Goal: Answer question/provide support: Share knowledge or assist other users

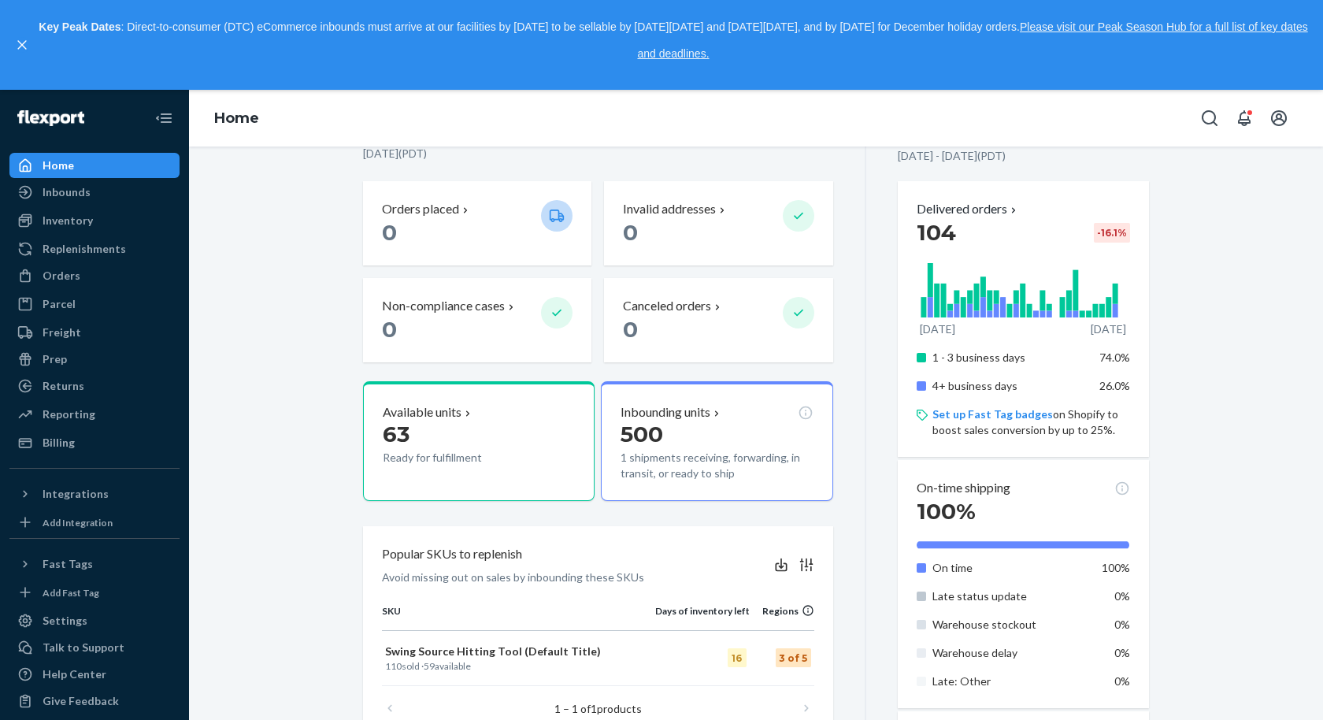
scroll to position [435, 0]
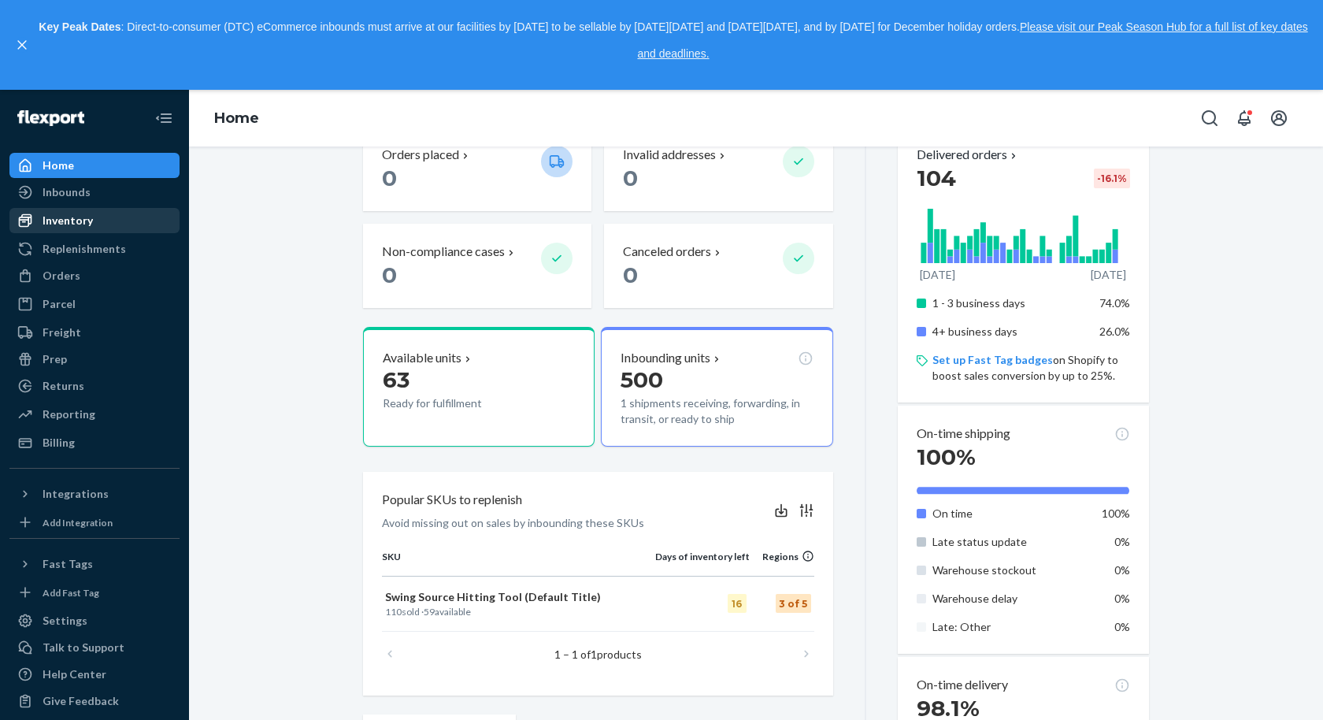
click at [72, 219] on div "Inventory" at bounding box center [68, 221] width 50 height 16
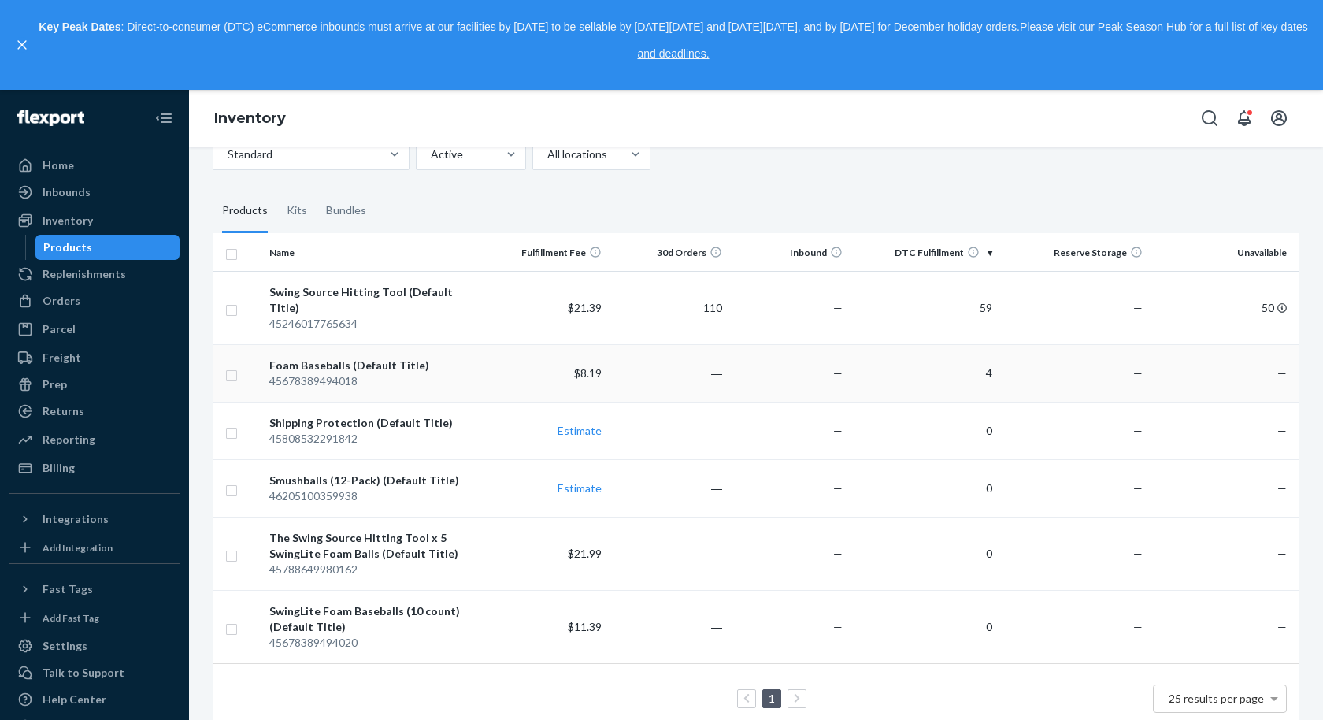
scroll to position [99, 0]
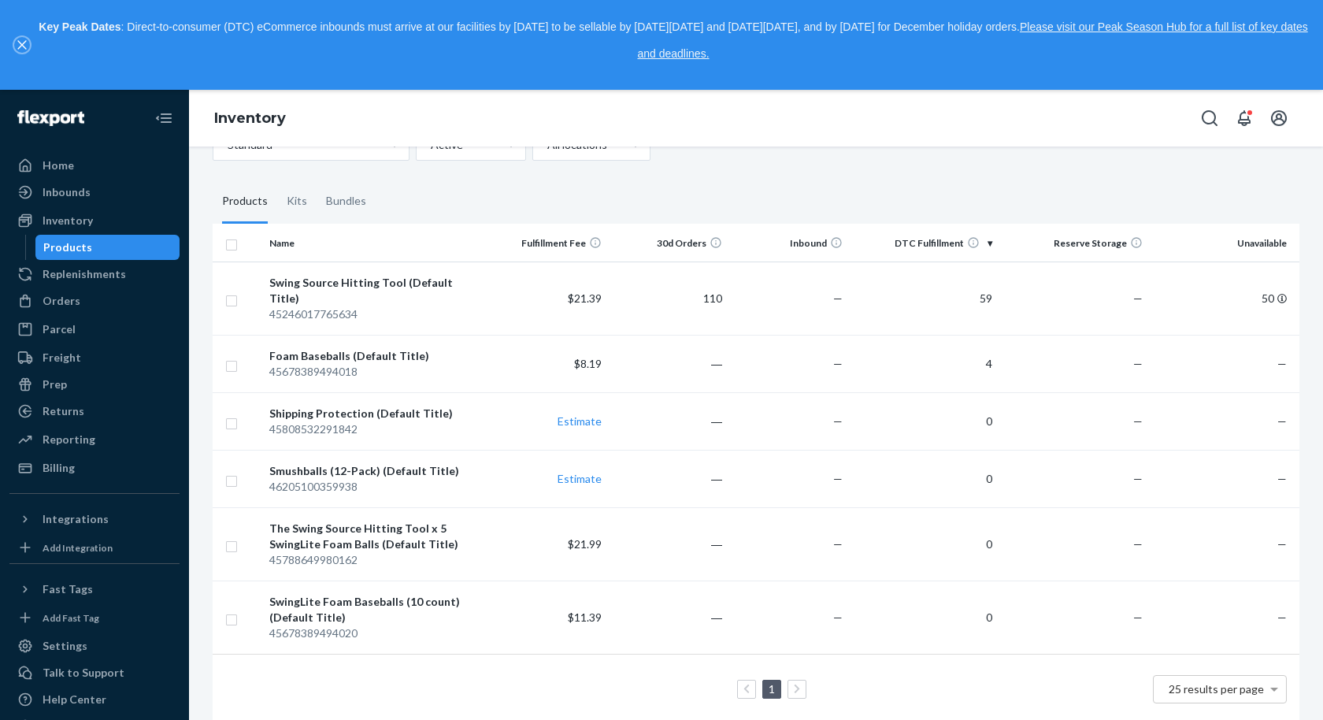
click at [21, 45] on icon "close," at bounding box center [21, 45] width 9 height 9
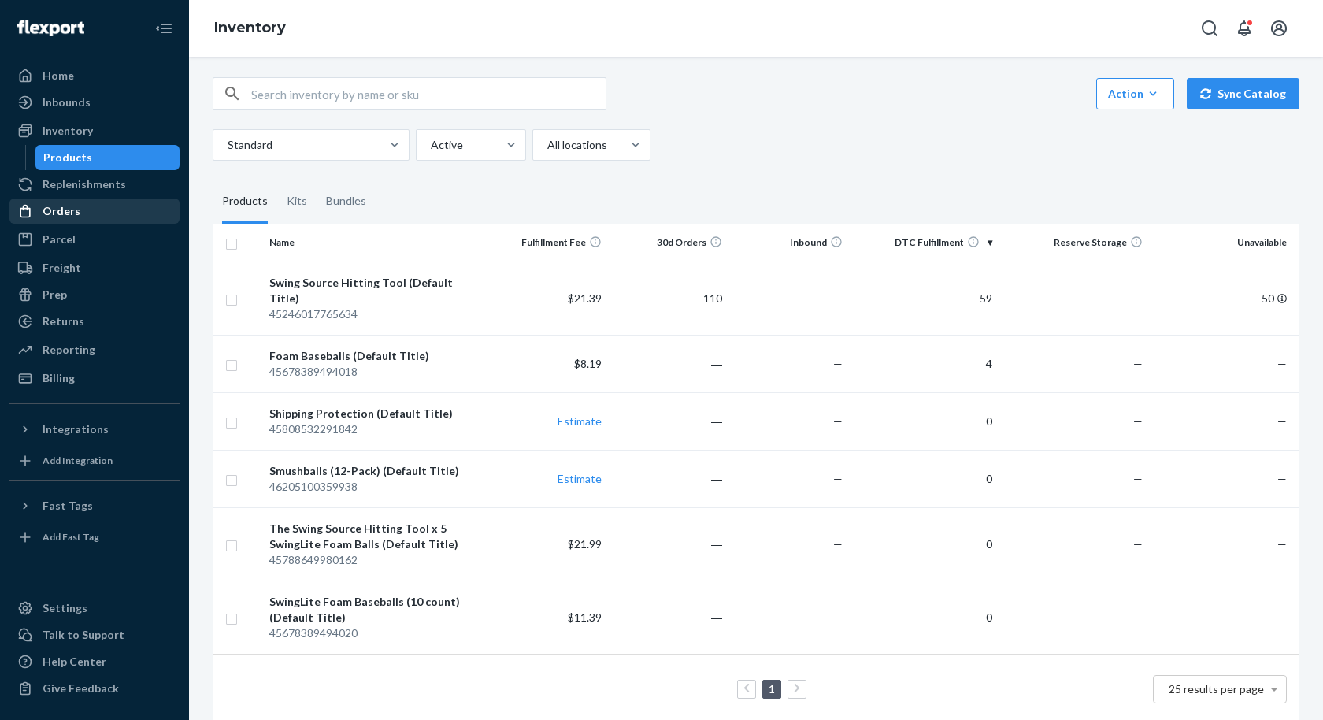
click at [71, 212] on div "Orders" at bounding box center [62, 211] width 38 height 16
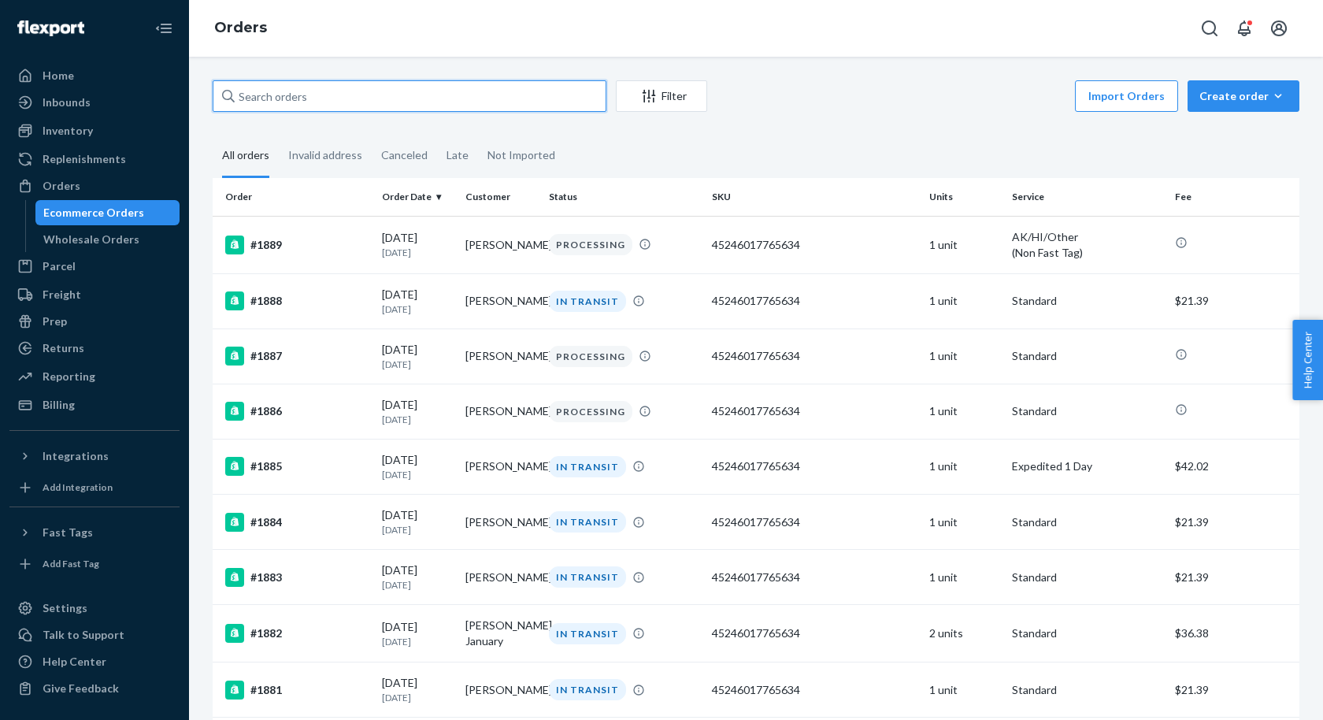
click at [477, 101] on input "text" at bounding box center [410, 96] width 394 height 32
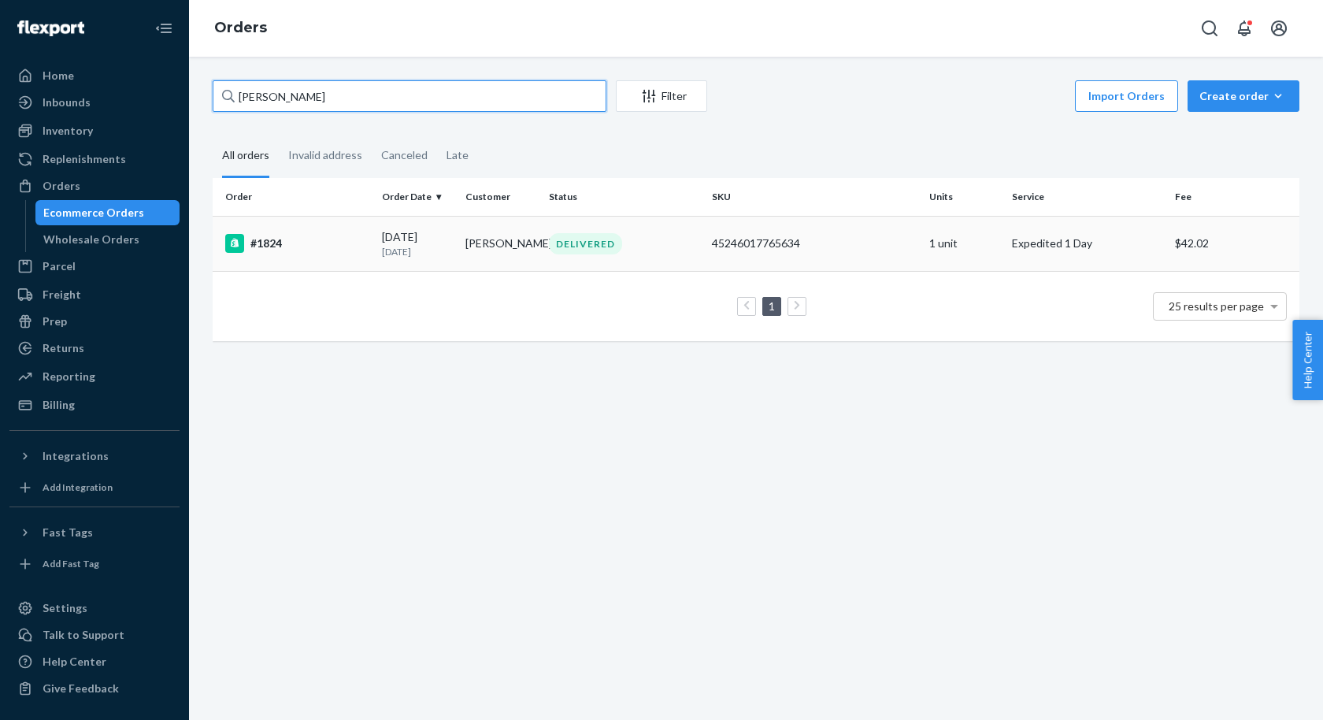
type input "[PERSON_NAME]"
click at [305, 239] on div "#1824" at bounding box center [297, 243] width 144 height 19
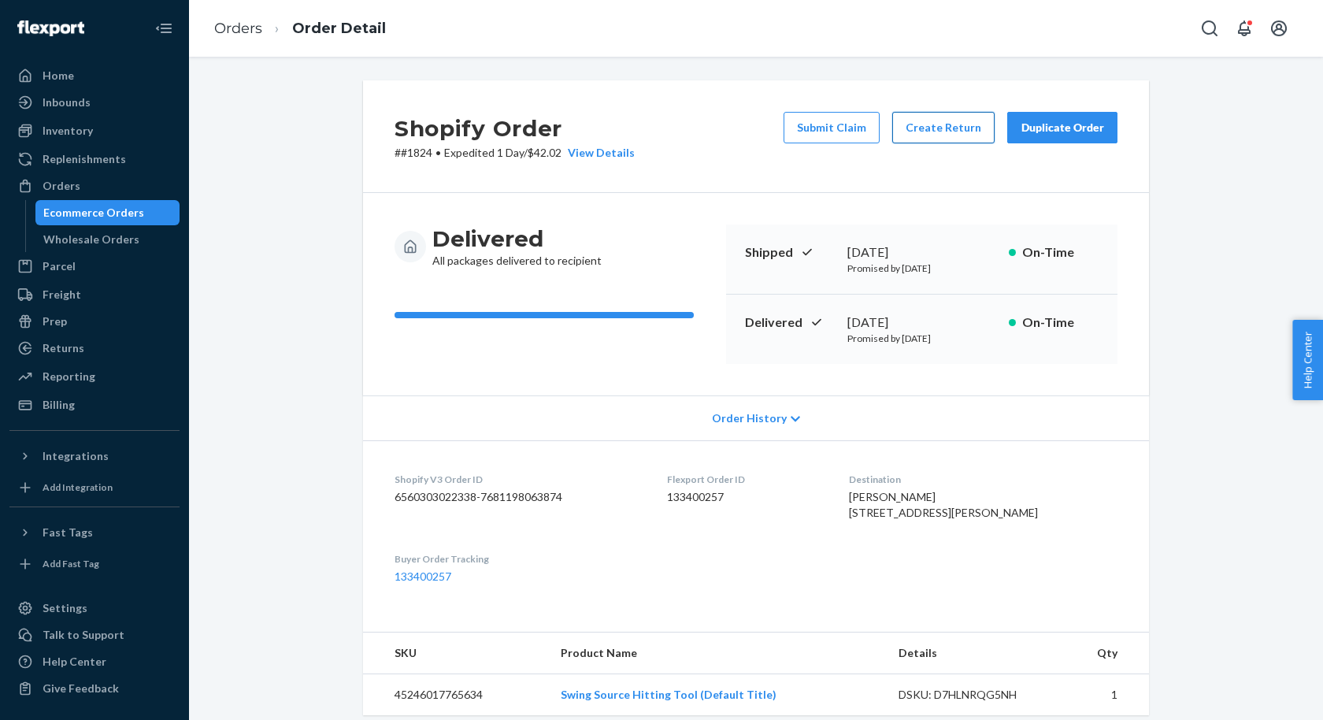
click at [938, 122] on button "Create Return" at bounding box center [943, 128] width 102 height 32
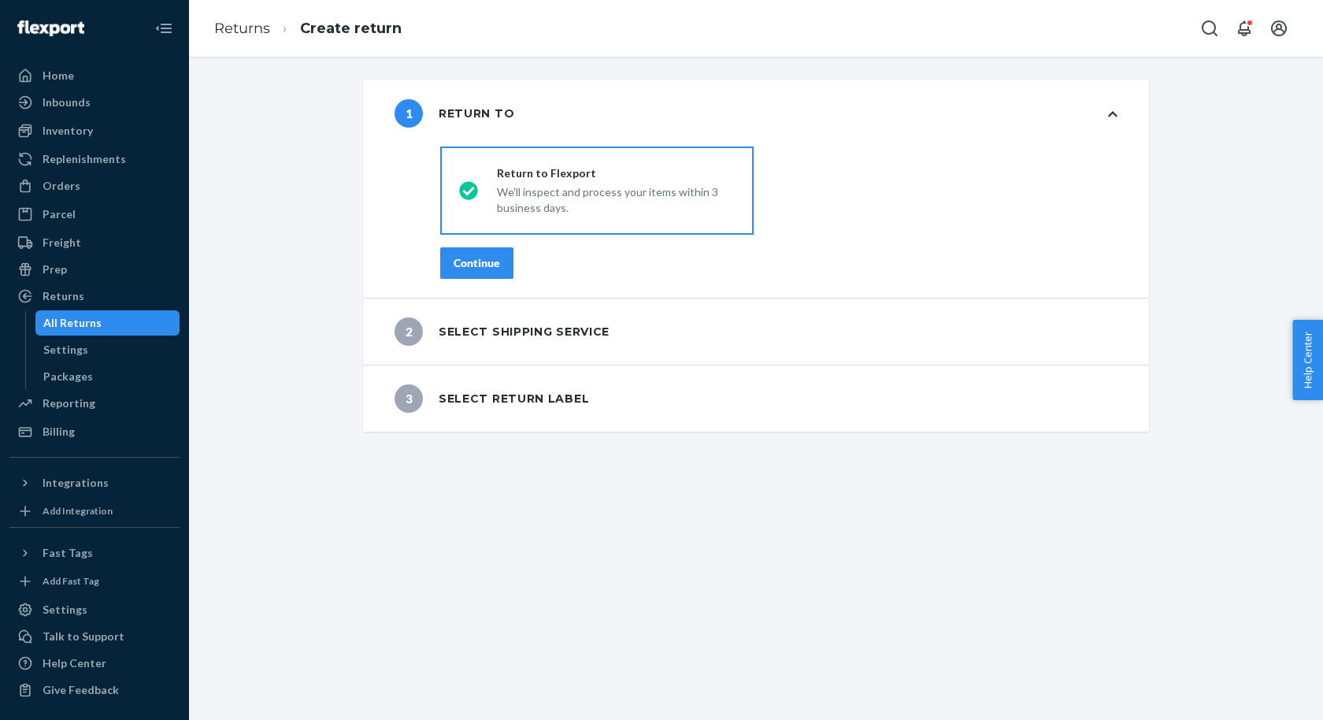
click at [480, 260] on div "Continue" at bounding box center [477, 263] width 46 height 16
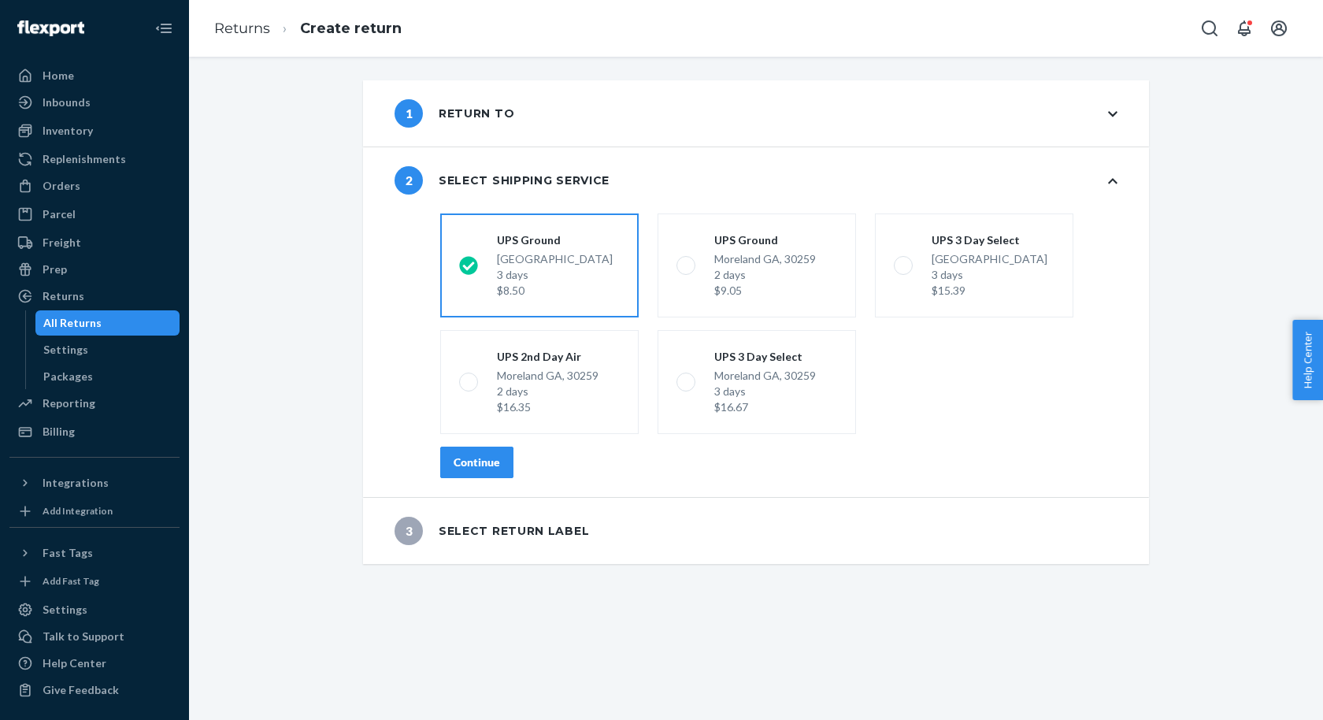
click at [469, 463] on div "Continue" at bounding box center [477, 463] width 46 height 16
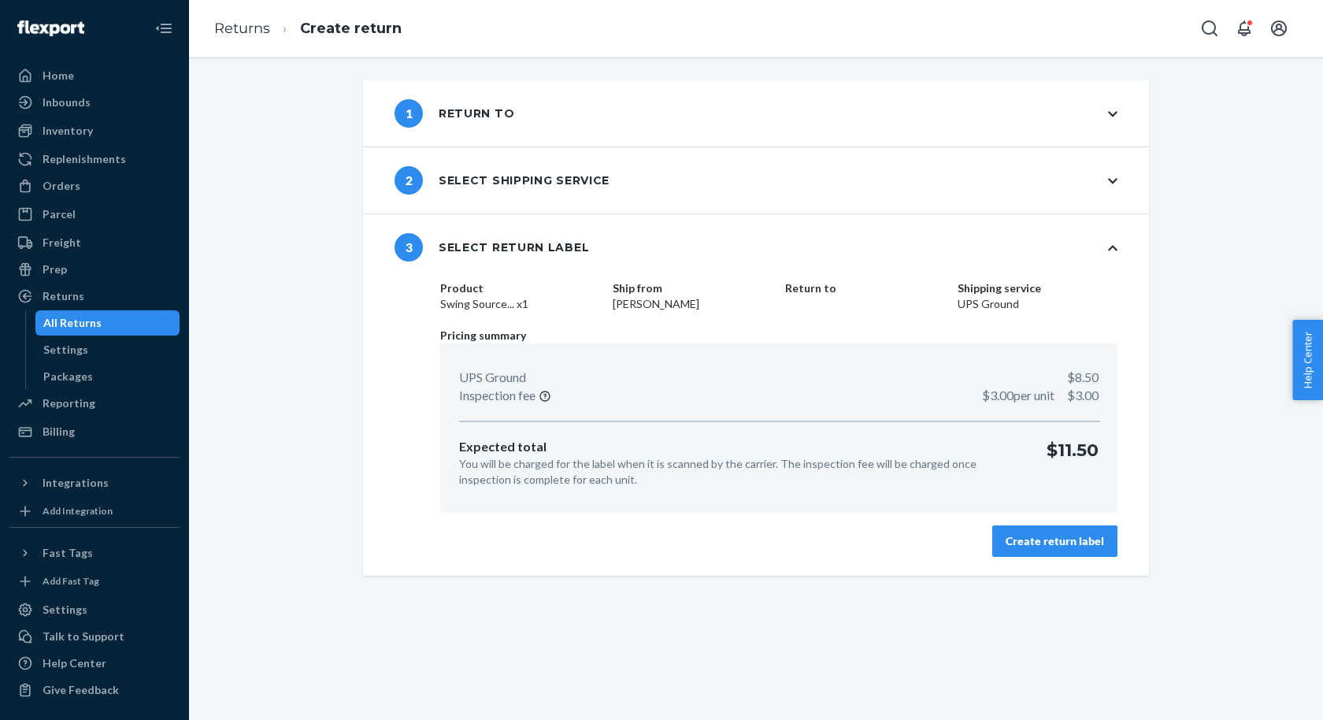
click at [1056, 546] on div "Create return label" at bounding box center [1055, 541] width 98 height 16
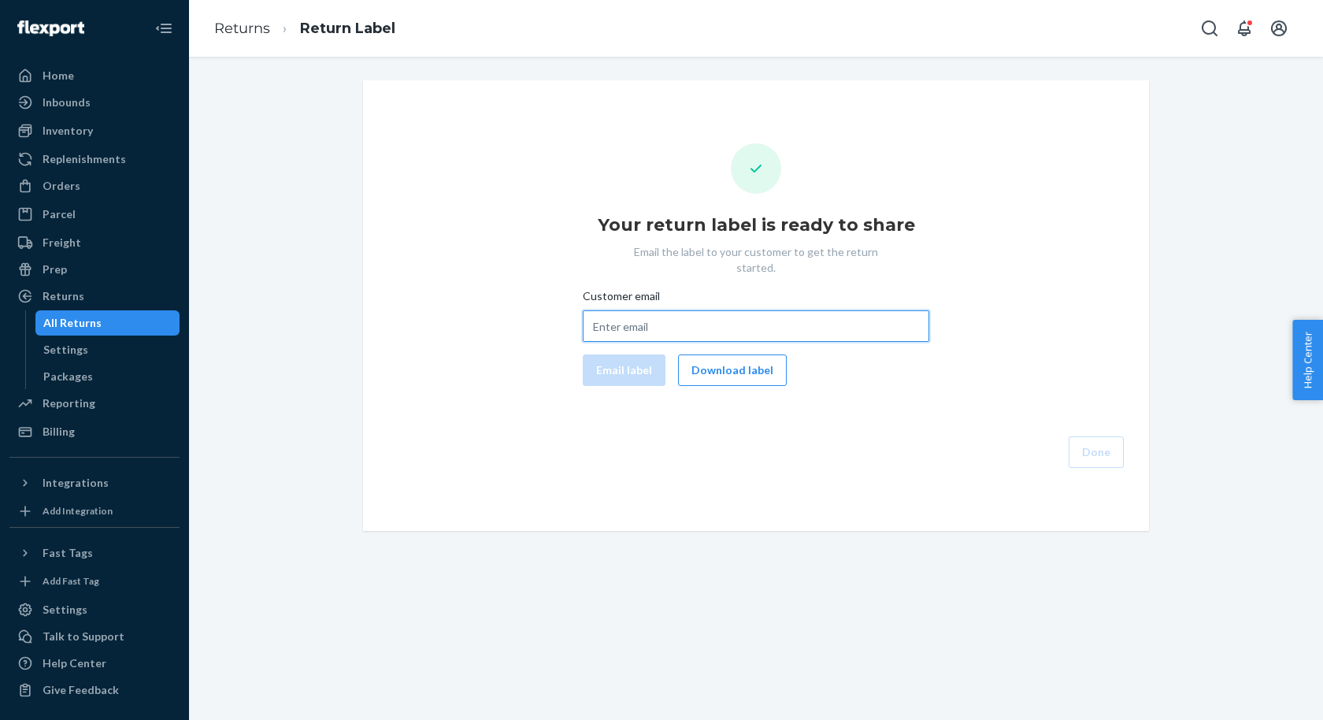
click at [899, 313] on input "Customer email" at bounding box center [756, 326] width 347 height 32
paste input "[PERSON_NAME][EMAIL_ADDRESS][DOMAIN_NAME]"
type input "[PERSON_NAME][EMAIL_ADDRESS][DOMAIN_NAME]"
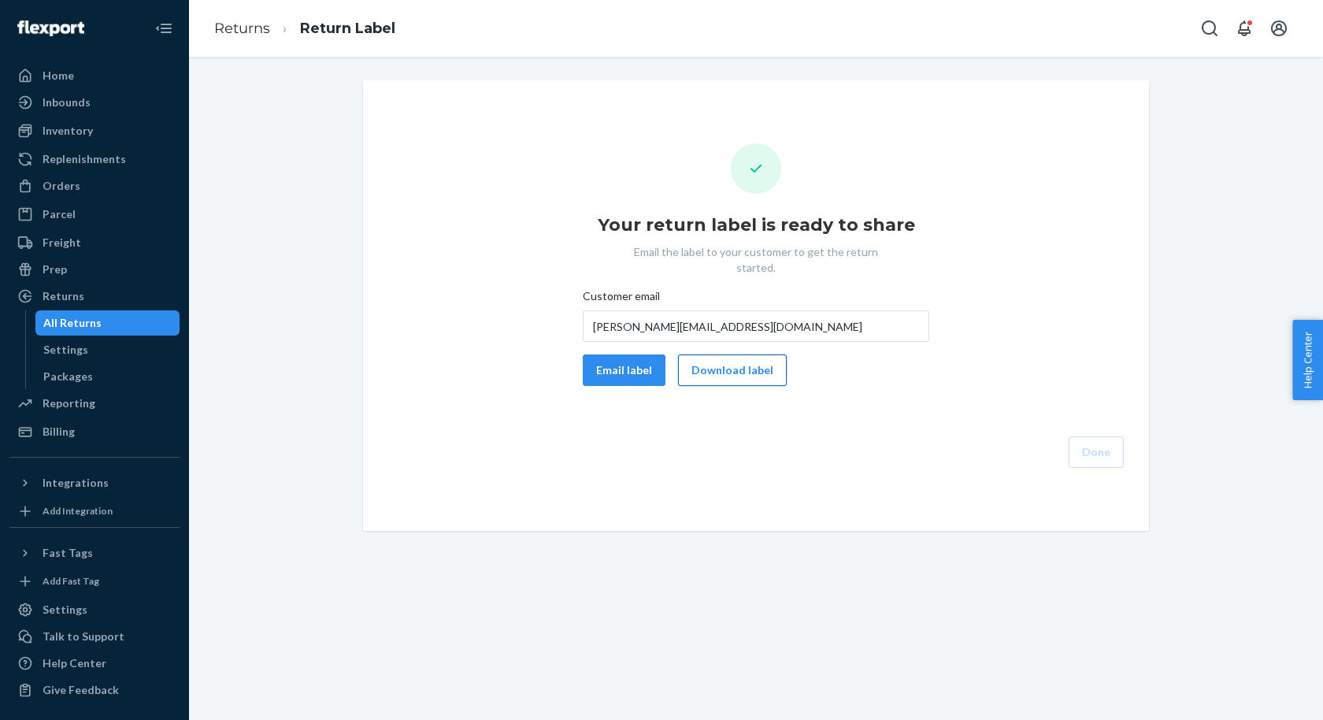
click at [733, 354] on button "Download label" at bounding box center [732, 370] width 109 height 32
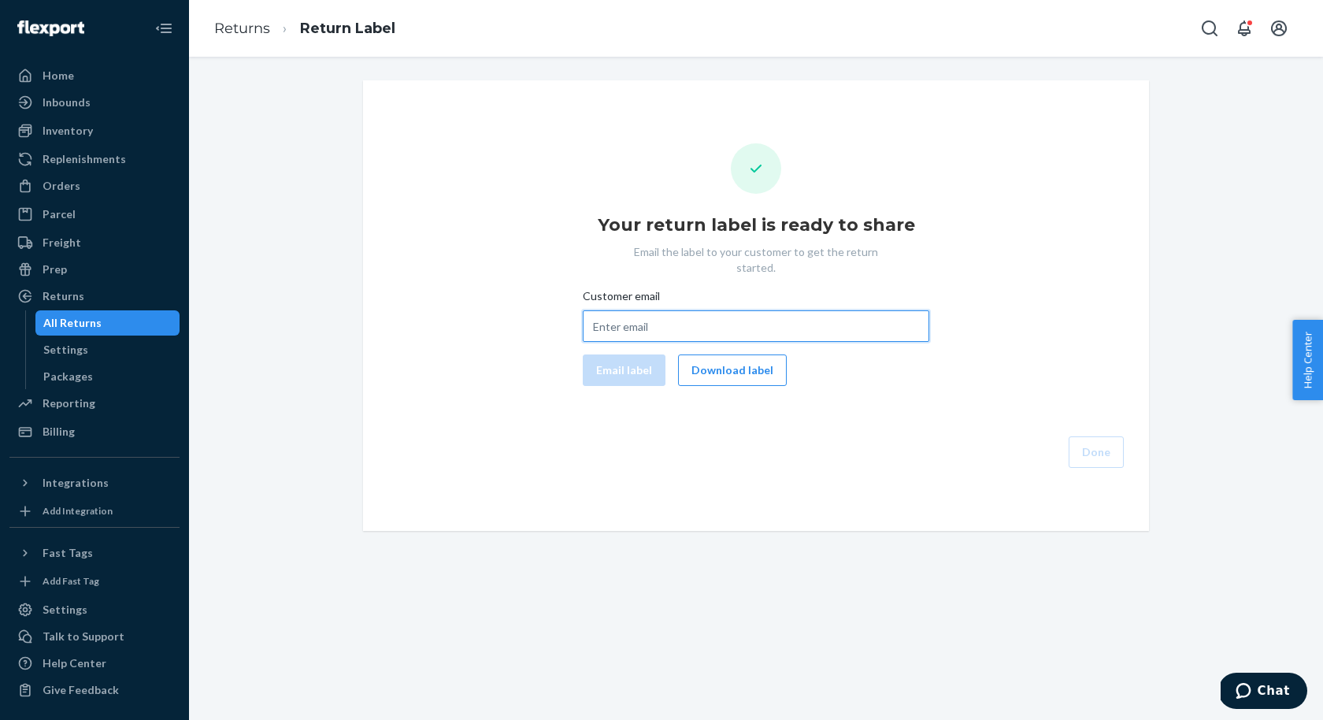
click at [669, 310] on input "Customer email" at bounding box center [756, 326] width 347 height 32
paste input "bryan.frazier22@gmail.com"
type input "bryan.frazier22@gmail.com"
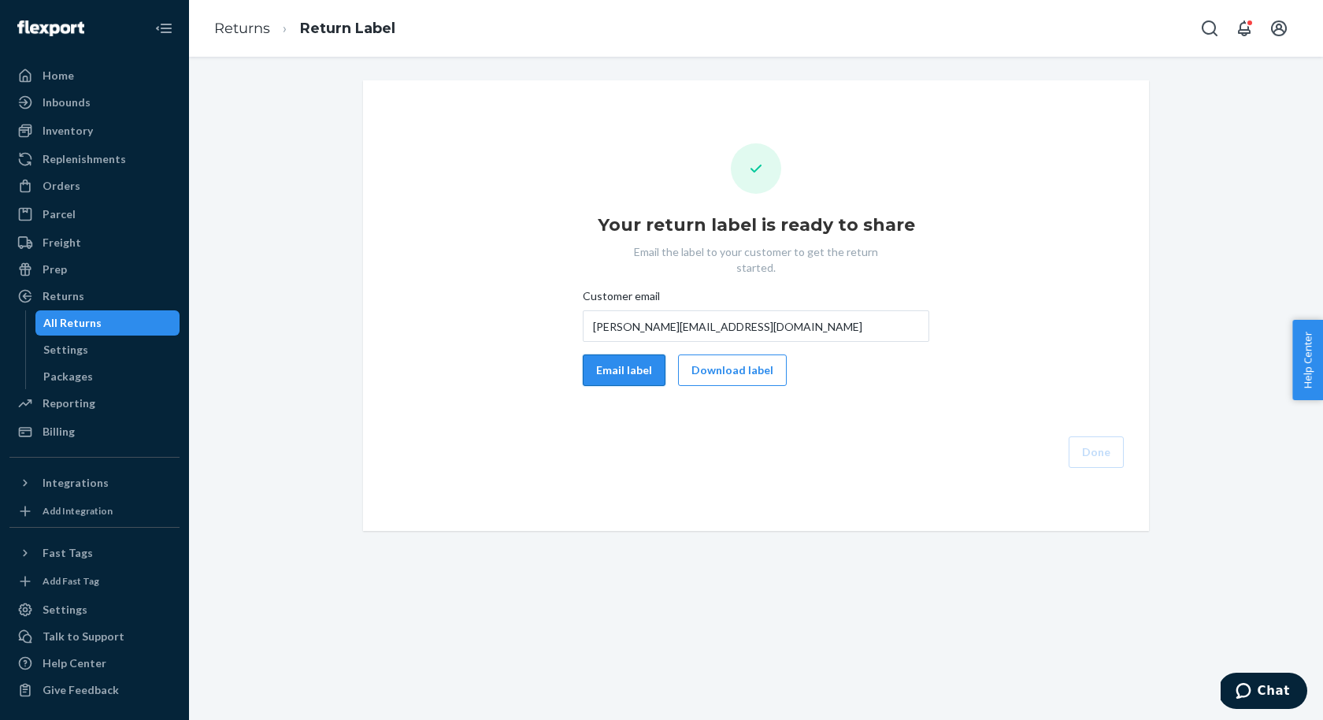
click at [614, 363] on button "Email label" at bounding box center [624, 370] width 83 height 32
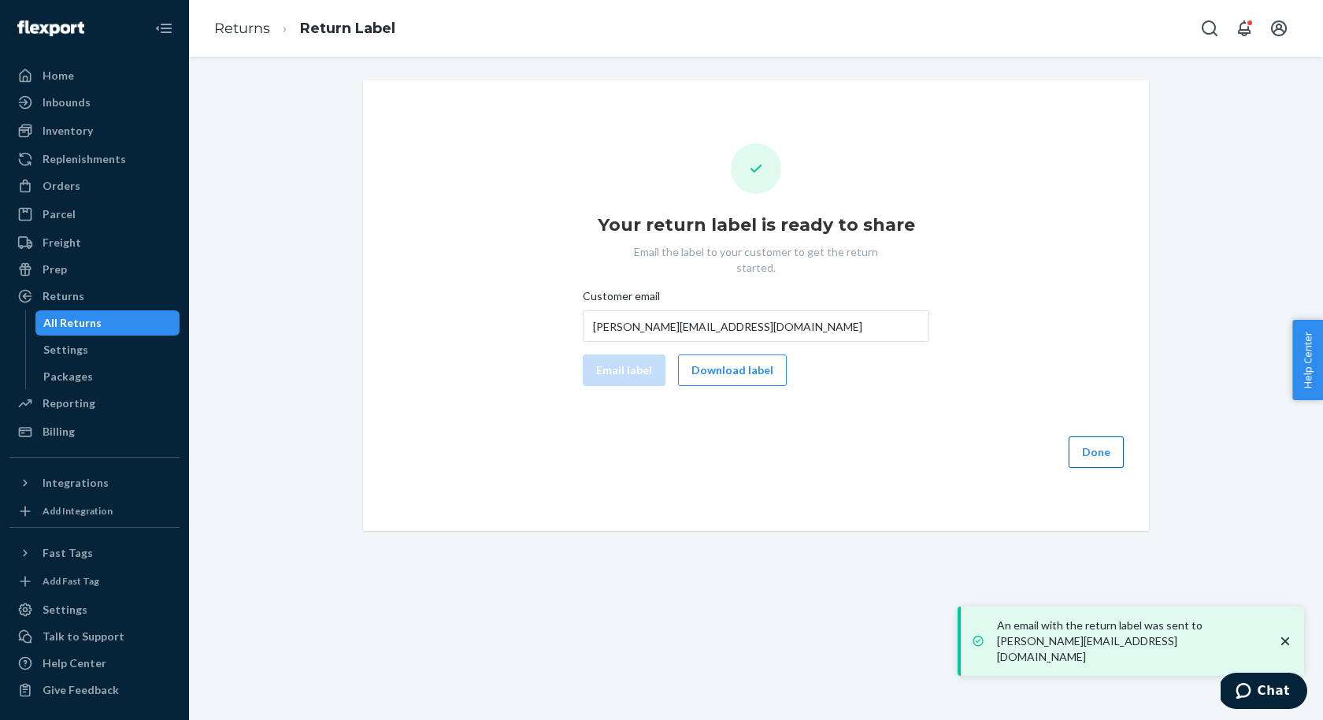
click at [1093, 439] on button "Done" at bounding box center [1096, 452] width 55 height 32
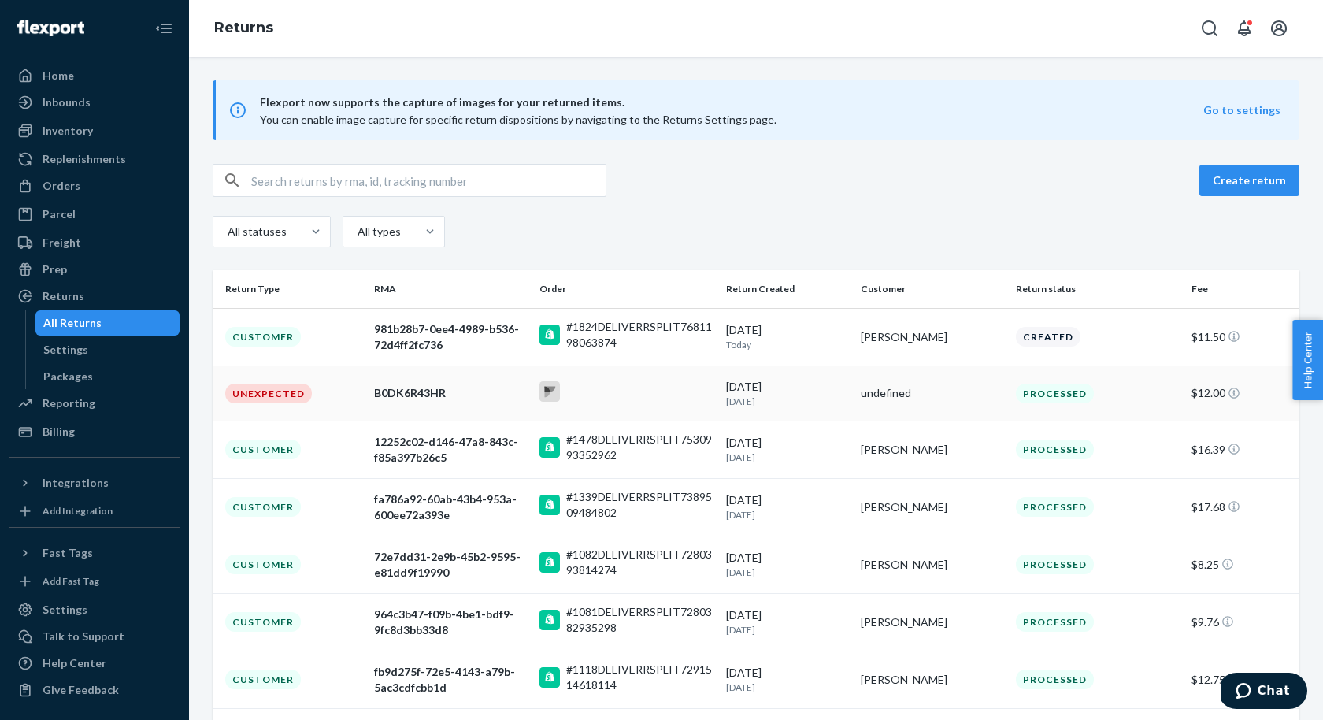
click at [412, 390] on div "B0DK6R43HR" at bounding box center [450, 393] width 153 height 16
click at [549, 391] on icon at bounding box center [548, 392] width 6 height 10
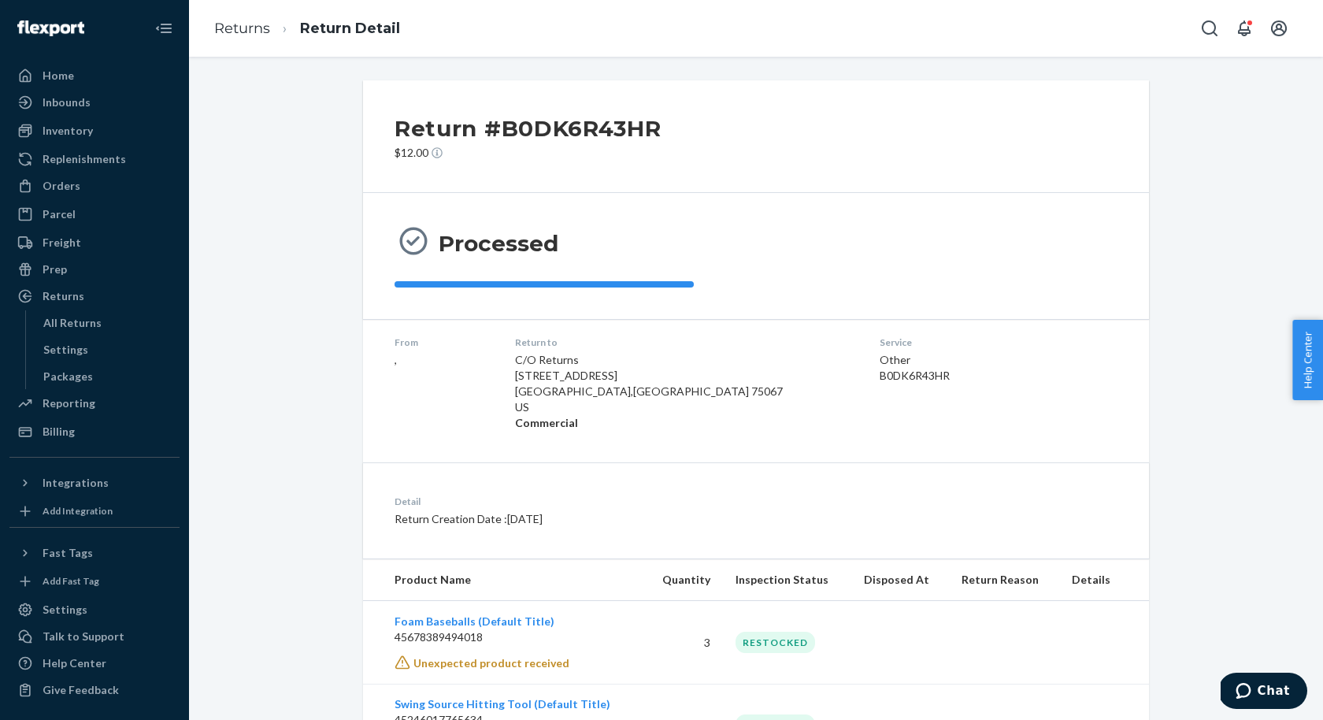
scroll to position [83, 0]
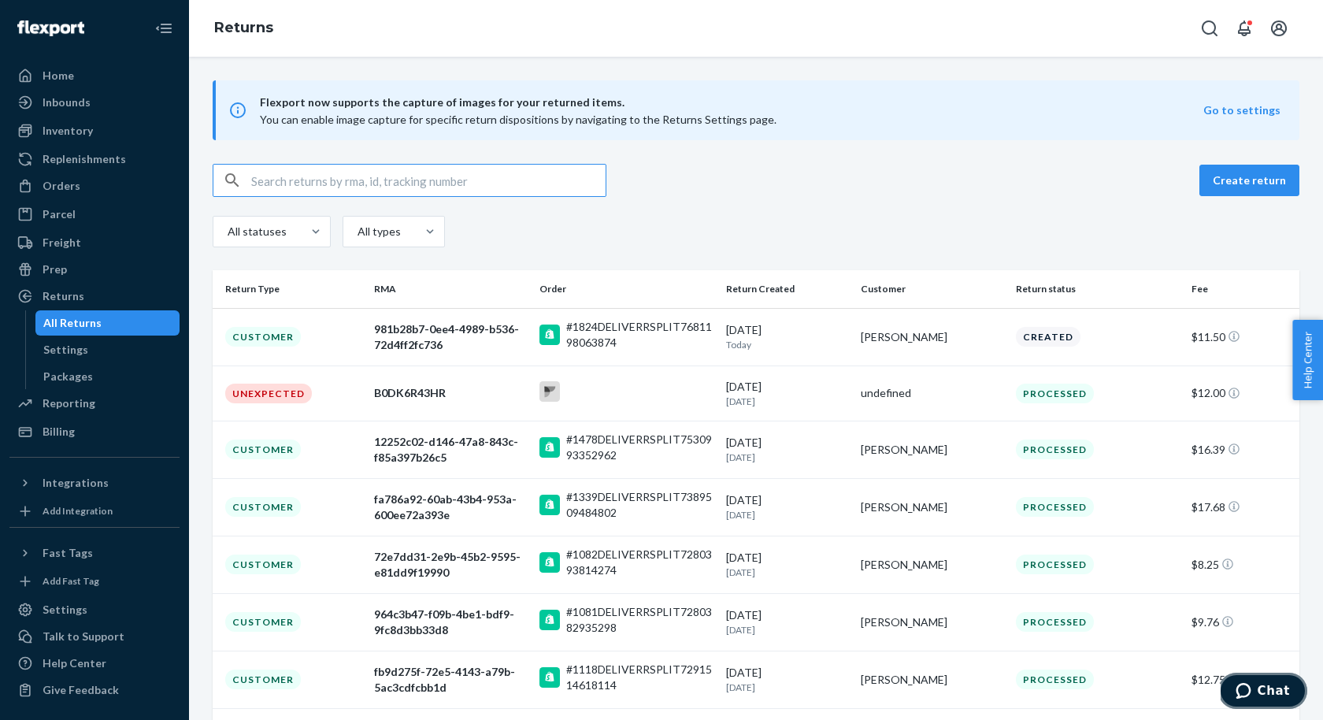
click at [1254, 688] on span "Chat" at bounding box center [1247, 691] width 22 height 16
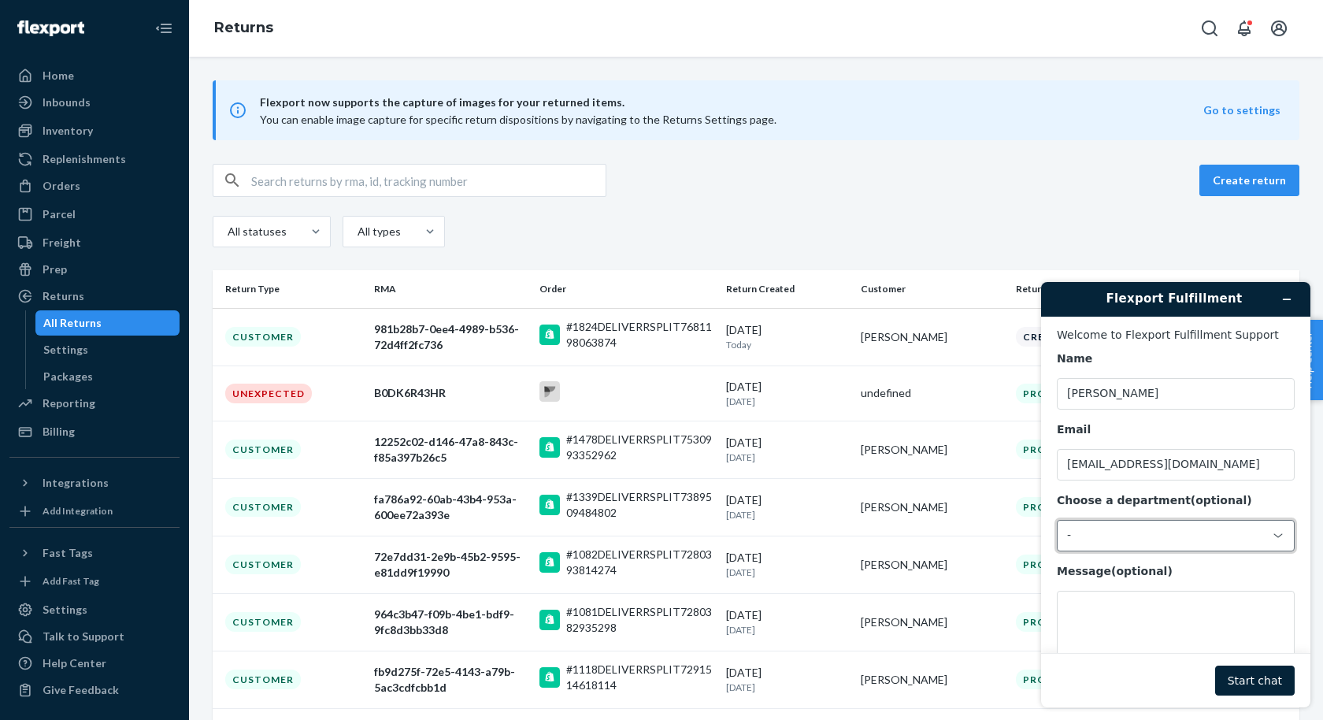
click at [1157, 536] on div "-" at bounding box center [1166, 536] width 199 height 14
click at [1155, 594] on li "Messaging (Chat Team)" at bounding box center [1174, 601] width 232 height 28
click at [1137, 606] on textarea "Message (optional)" at bounding box center [1176, 635] width 238 height 88
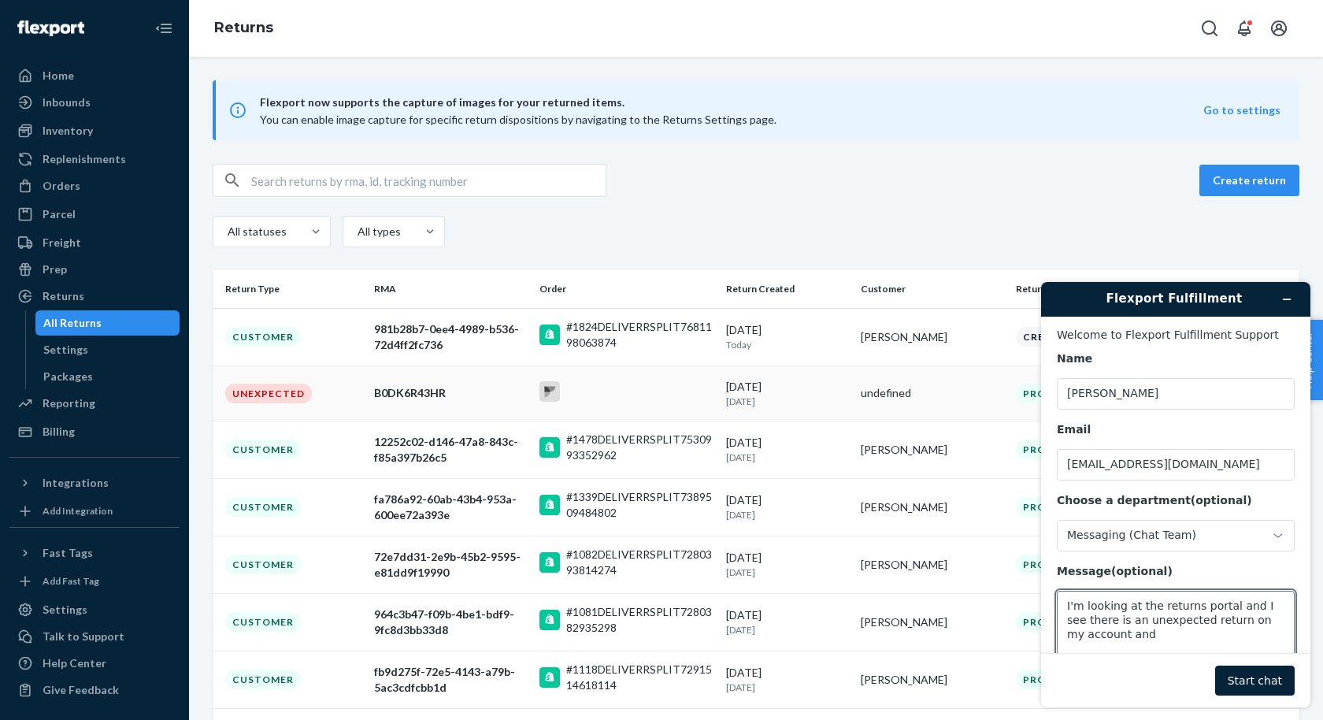
click at [447, 391] on div "B0DK6R43HR" at bounding box center [450, 393] width 153 height 16
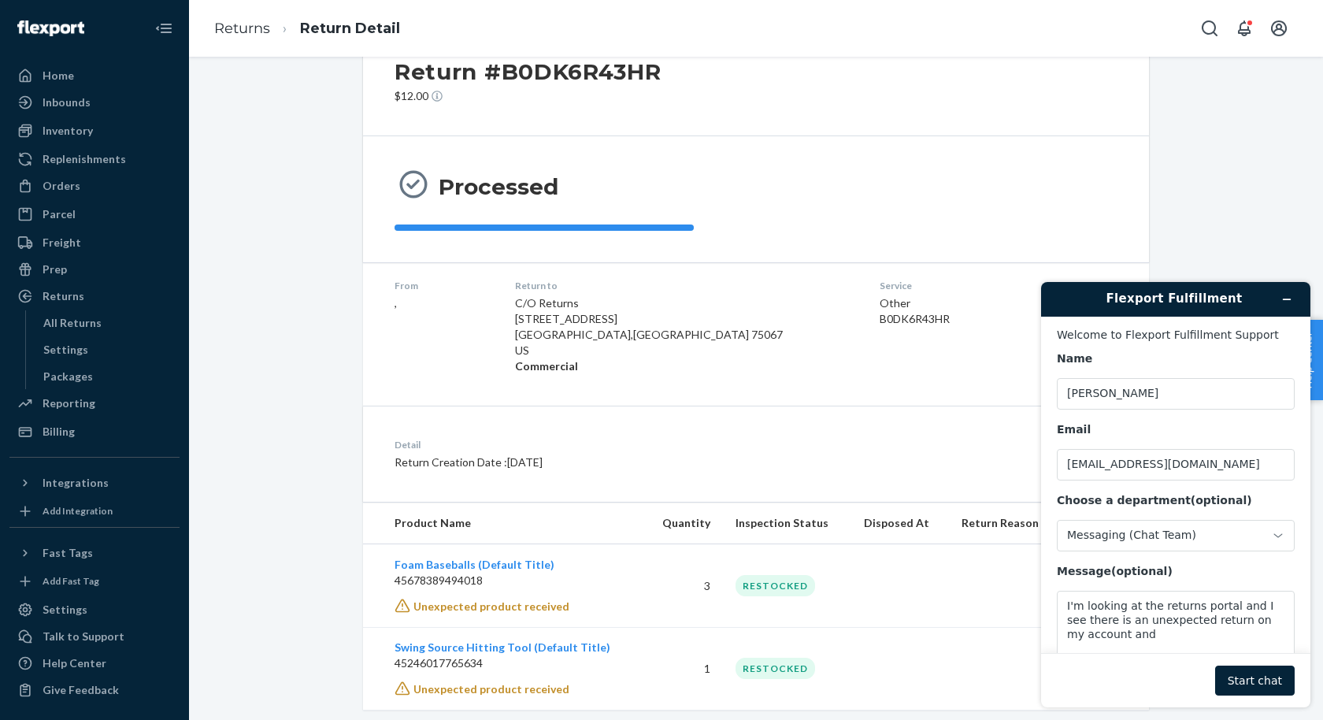
scroll to position [83, 0]
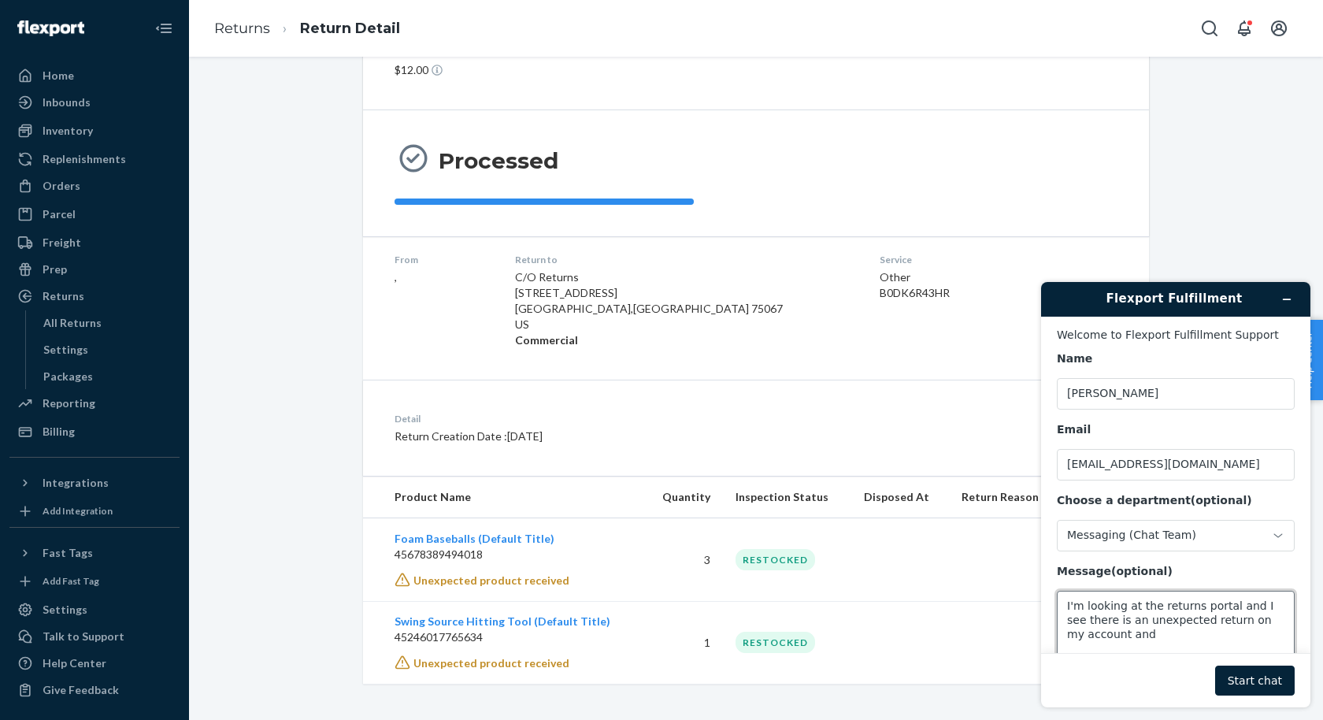
click at [1207, 647] on textarea "I'm looking at the returns portal and I see there is an unexpected return on my…" at bounding box center [1176, 635] width 238 height 88
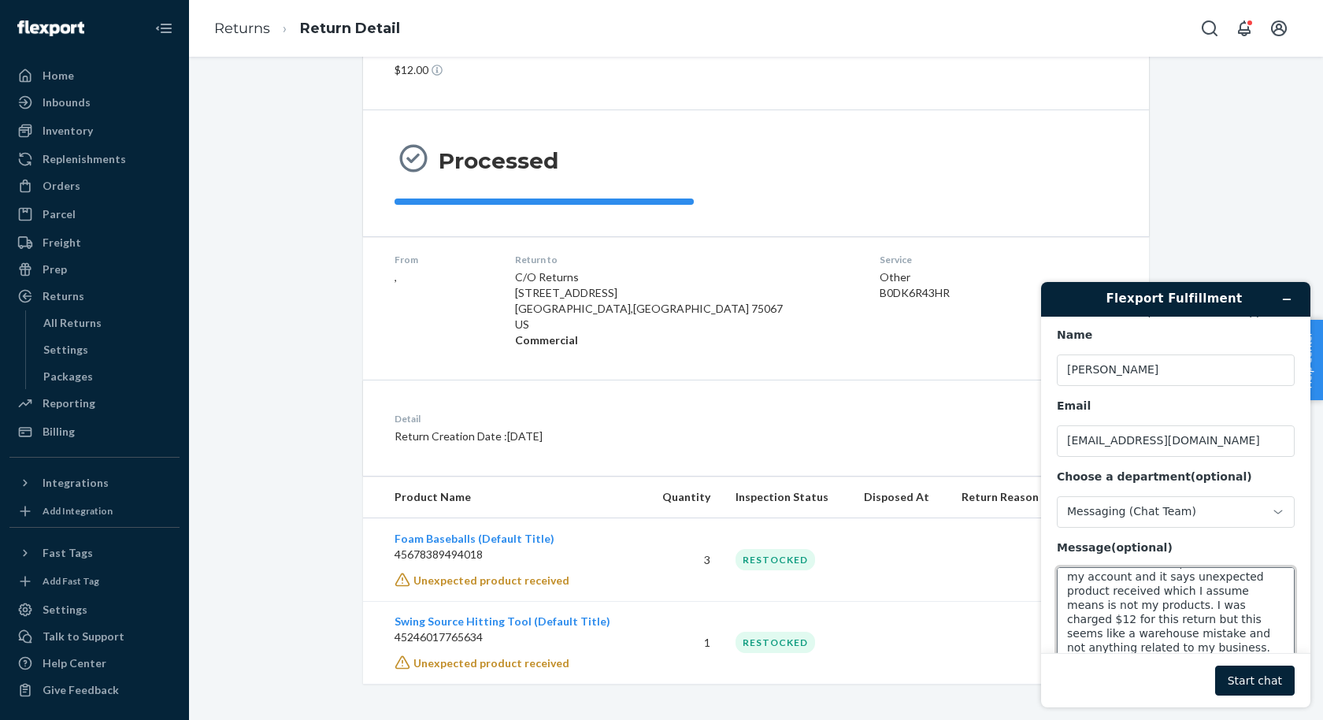
scroll to position [48, 0]
type textarea "I'm looking at the returns portal and I see there is an unexpected return on my…"
click at [1239, 686] on button "Start chat" at bounding box center [1255, 681] width 80 height 30
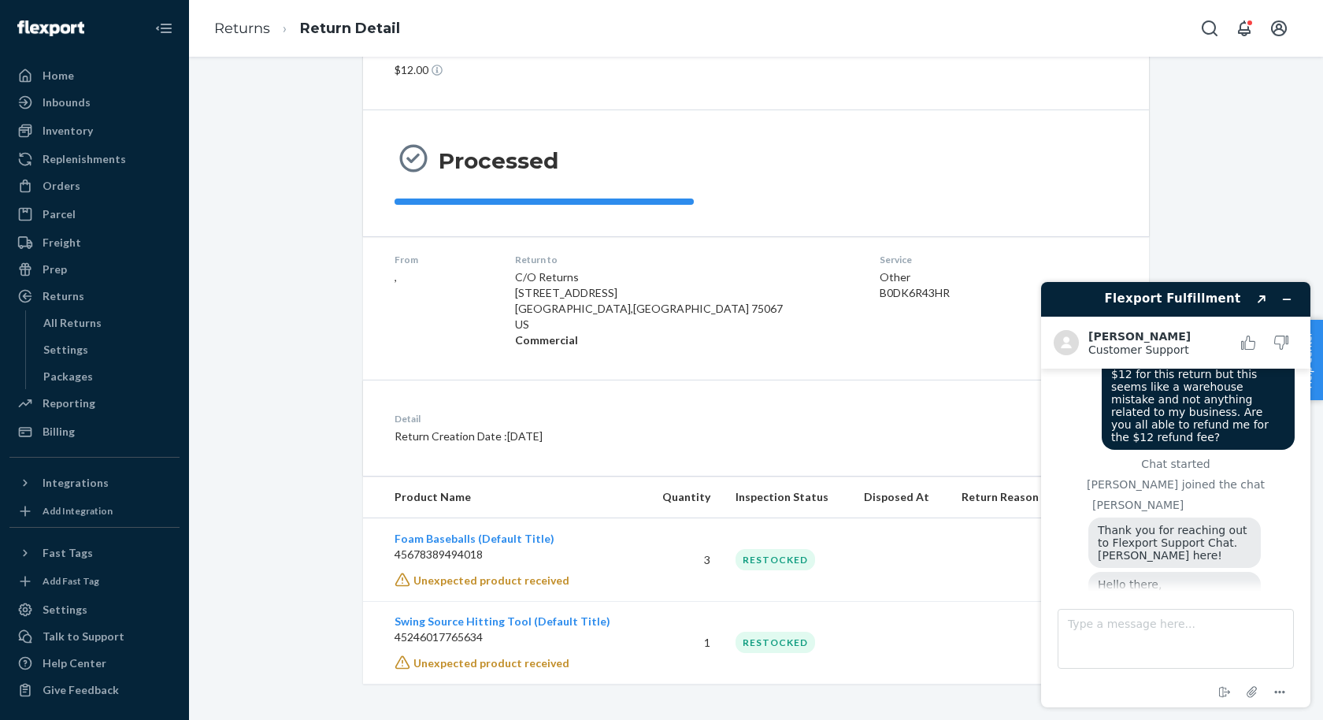
scroll to position [0, 0]
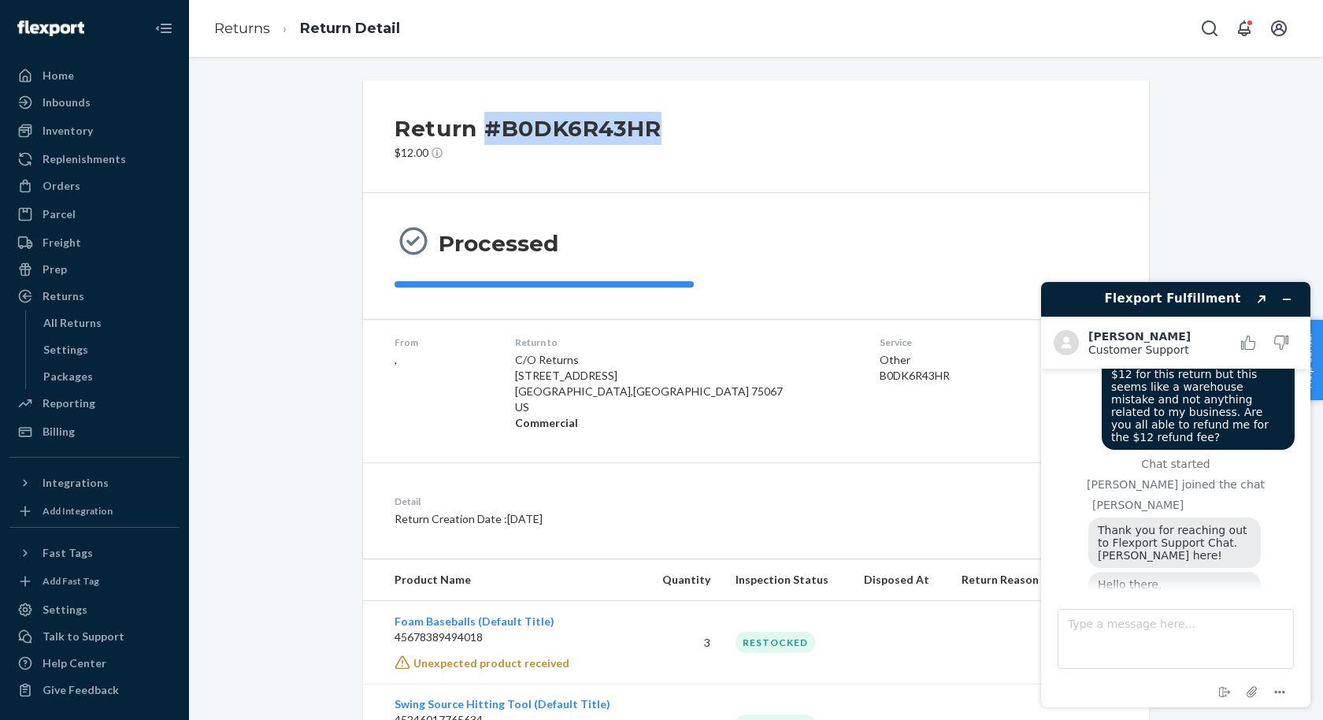
drag, startPoint x: 488, startPoint y: 127, endPoint x: 664, endPoint y: 128, distance: 176.5
click at [665, 128] on div "Return #B0DK6R43HR $12.00" at bounding box center [756, 136] width 786 height 113
click at [664, 128] on div "Return #B0DK6R43HR $12.00" at bounding box center [756, 136] width 786 height 113
drag, startPoint x: 664, startPoint y: 128, endPoint x: 371, endPoint y: 128, distance: 293.0
click at [371, 128] on div "Return #B0DK6R43HR $12.00" at bounding box center [756, 136] width 786 height 113
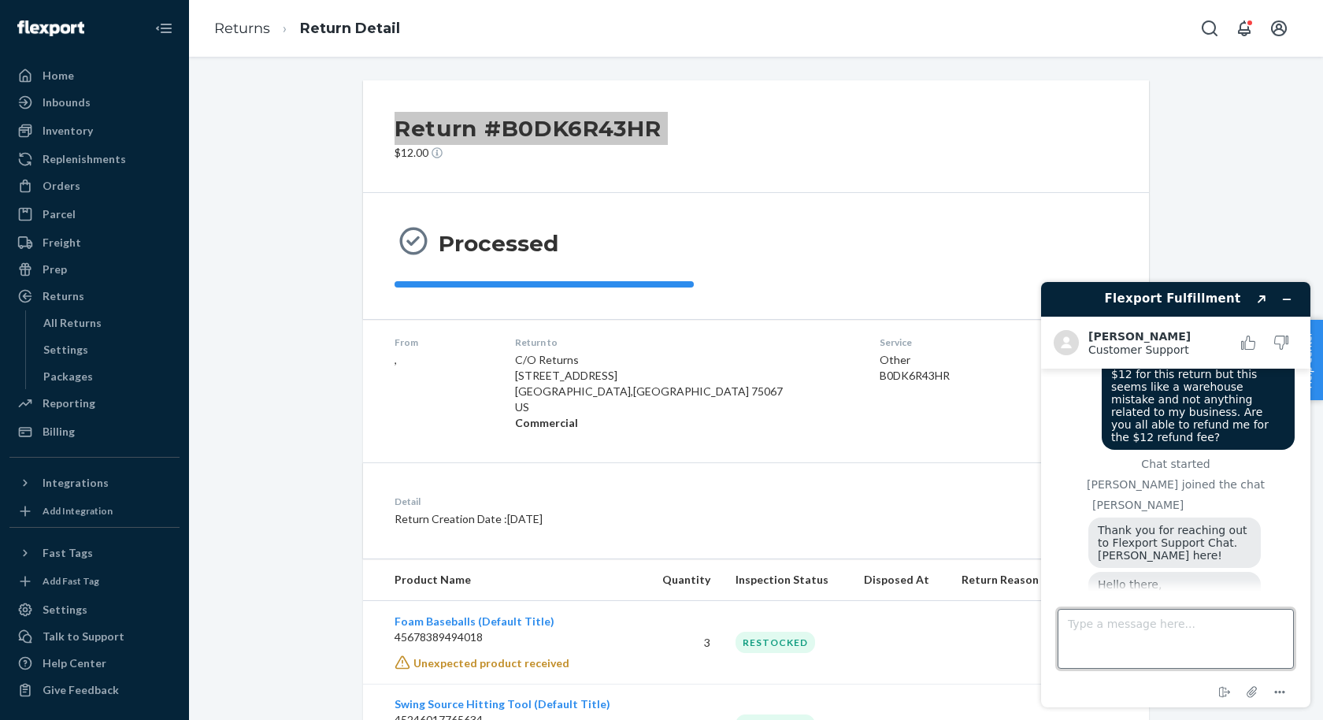
click at [1163, 631] on textarea "Type a message here..." at bounding box center [1176, 639] width 236 height 60
paste textarea "Return #B0DK6R43HR"
type textarea "Return #B0DK6R43HR"
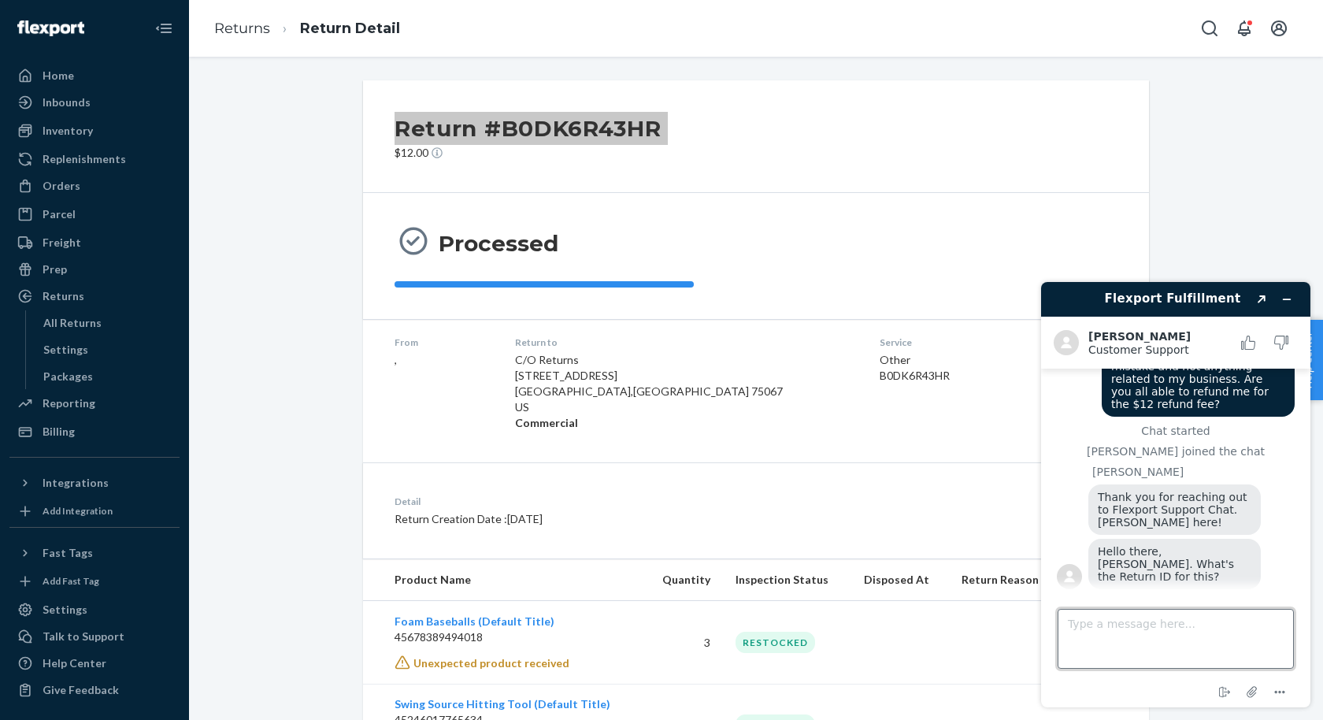
scroll to position [347, 0]
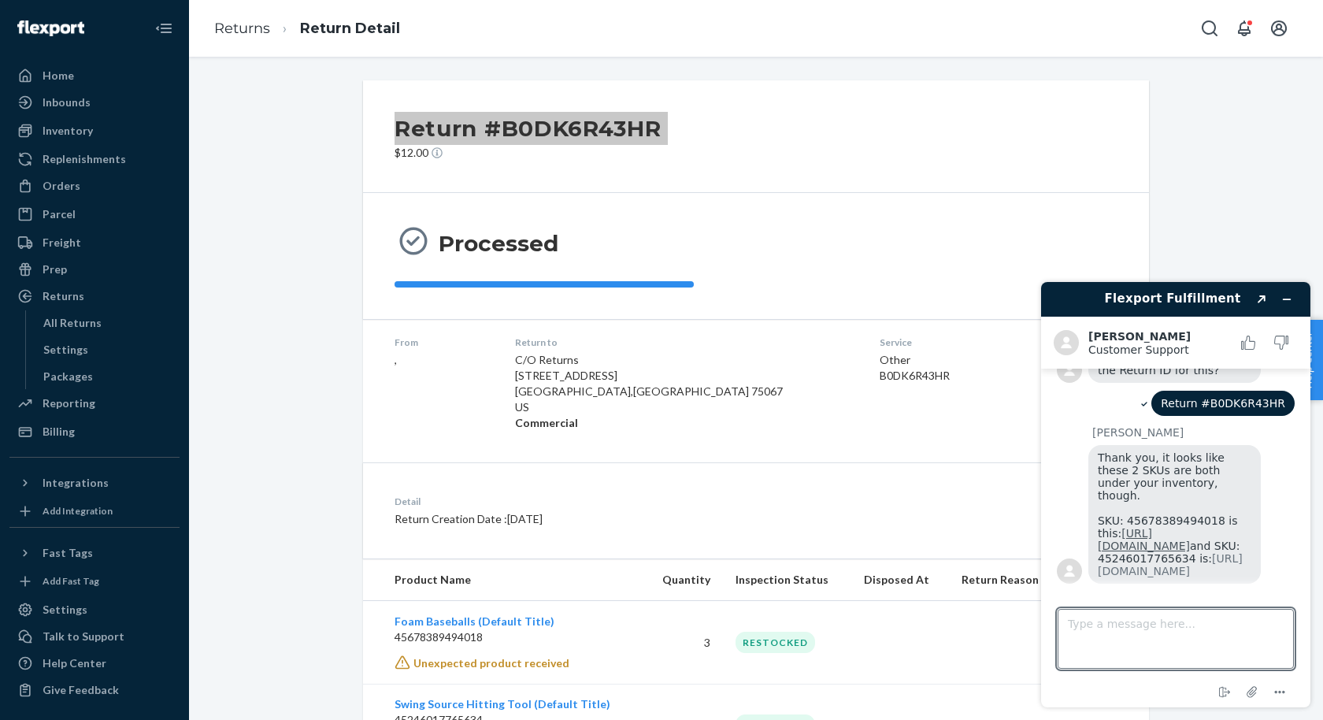
click at [1174, 527] on link "https://portal.flexport.com/inventory/D5N6VQVXWRT" at bounding box center [1144, 539] width 92 height 25
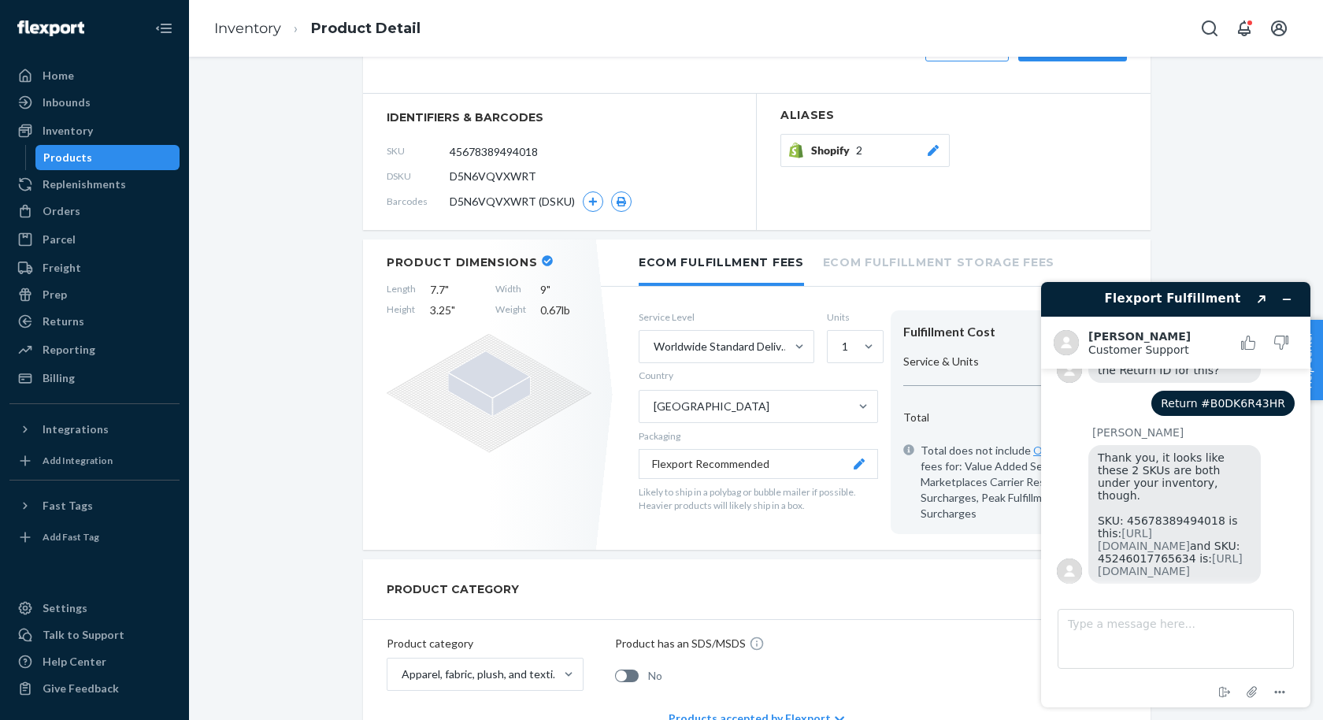
scroll to position [233, 0]
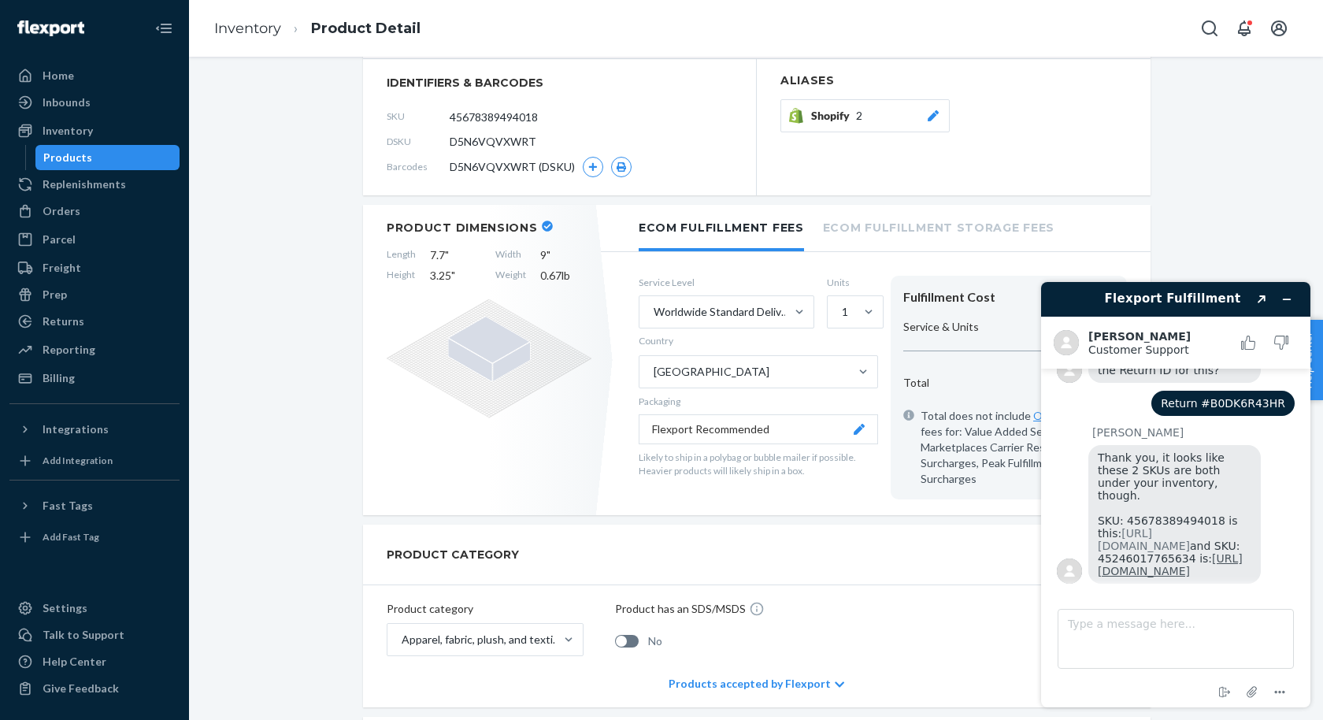
click at [1126, 566] on link "[URL][DOMAIN_NAME]" at bounding box center [1170, 564] width 145 height 25
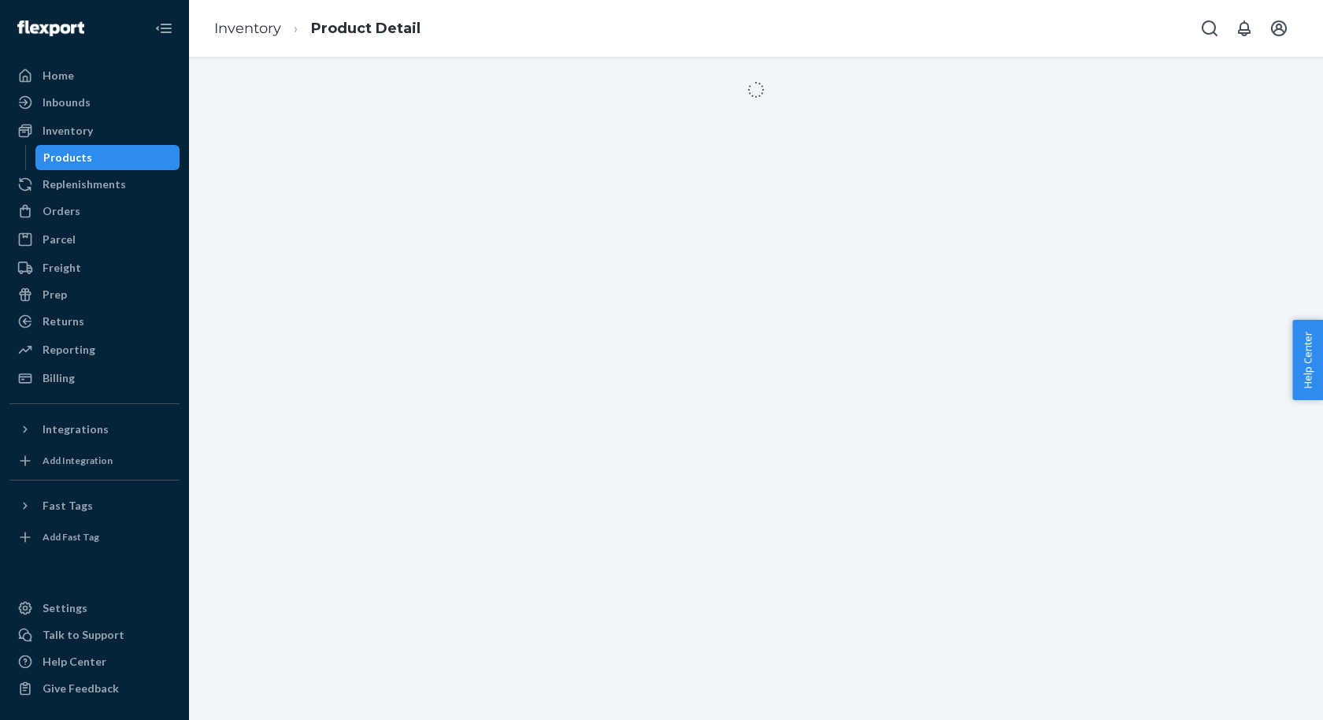
scroll to position [351, 0]
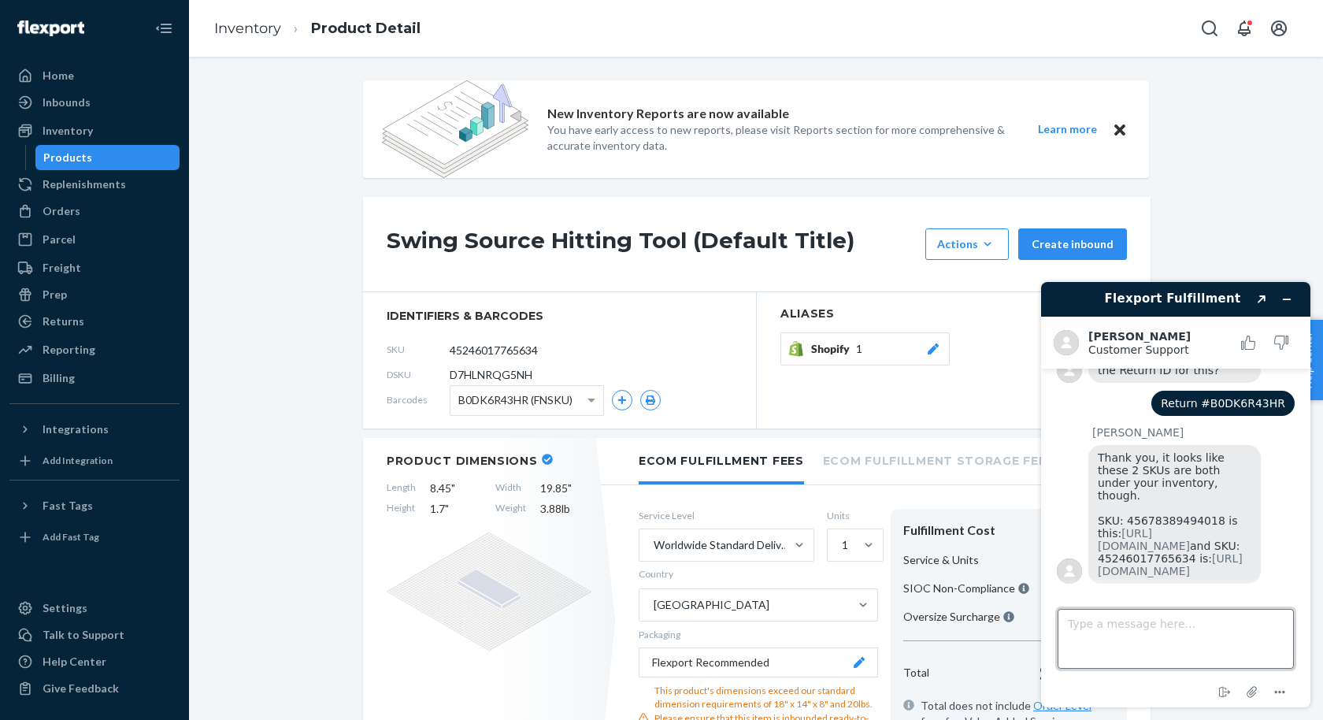
click at [1082, 646] on textarea "Type a message here..." at bounding box center [1176, 639] width 236 height 60
click at [1084, 642] on textarea "So how could someone return an item without me providing them with a return lab…" at bounding box center [1176, 639] width 236 height 60
type textarea "So how could someone return an item if I didn't provide them with a return labe…"
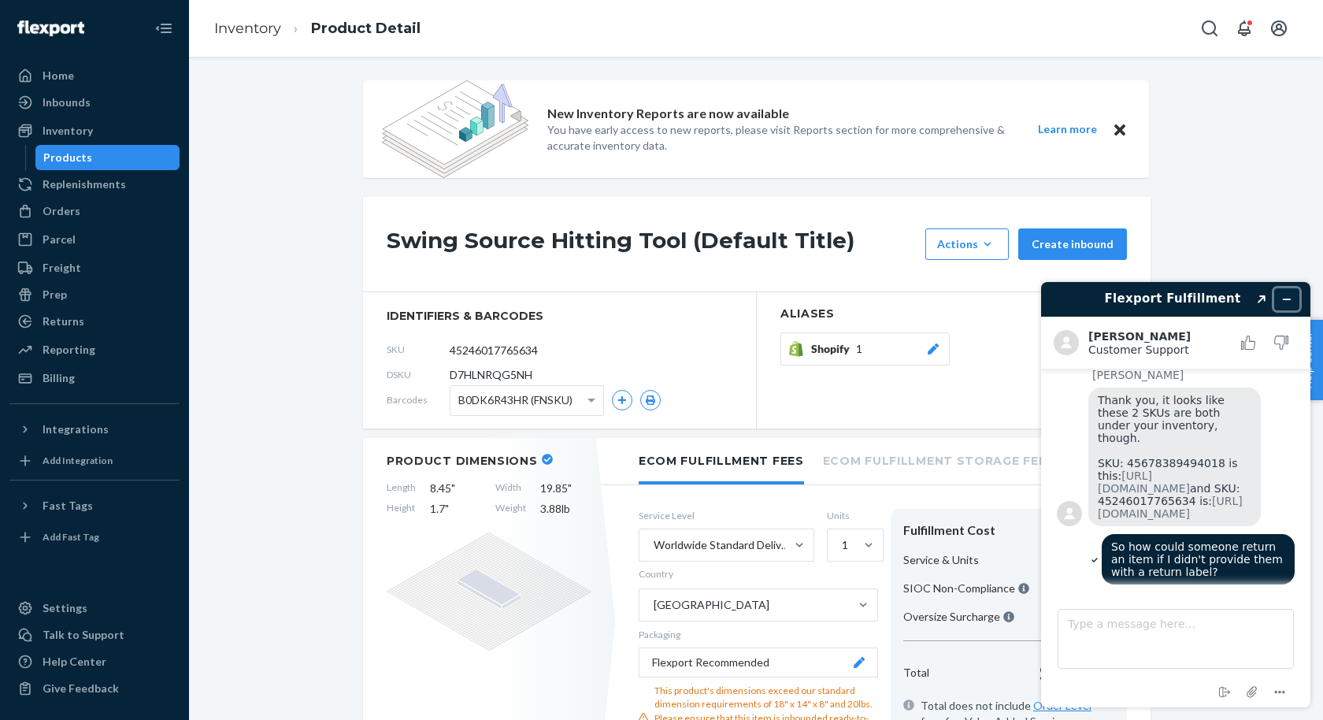
click at [1295, 291] on button "Minimize widget" at bounding box center [1287, 299] width 25 height 22
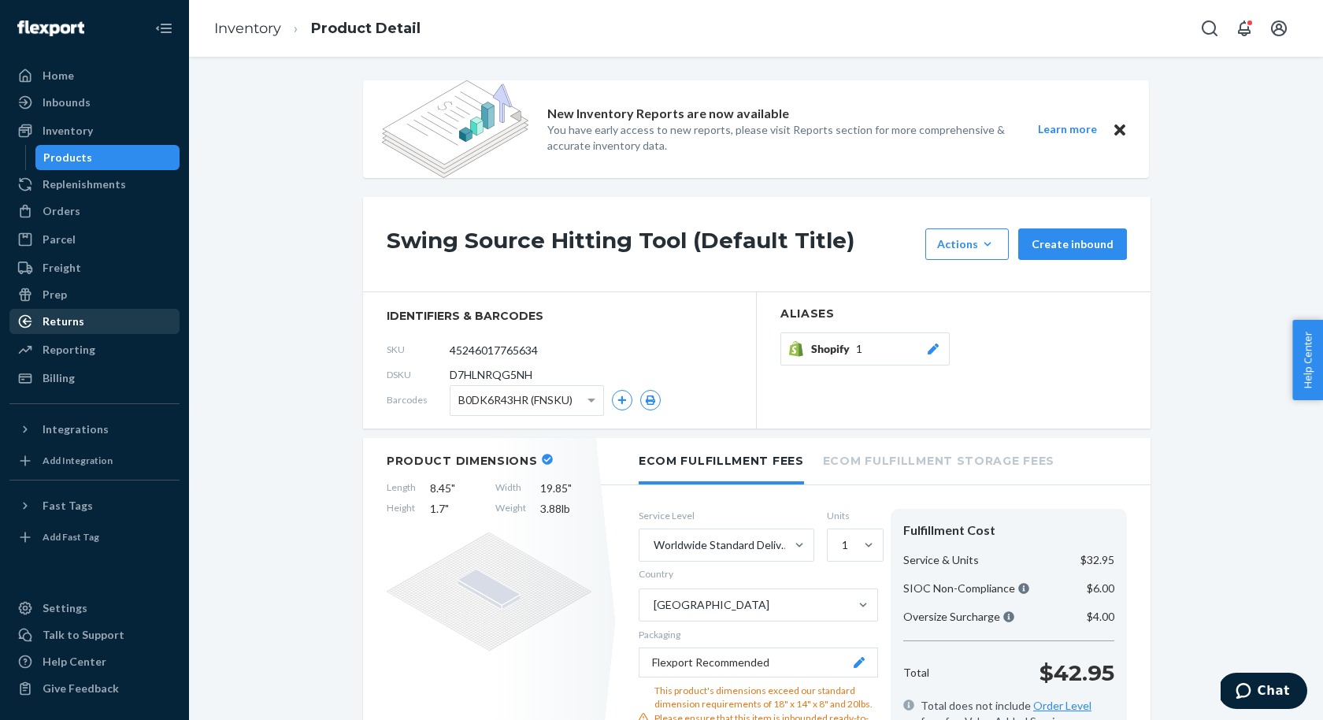
click at [88, 321] on div "Returns" at bounding box center [94, 321] width 167 height 22
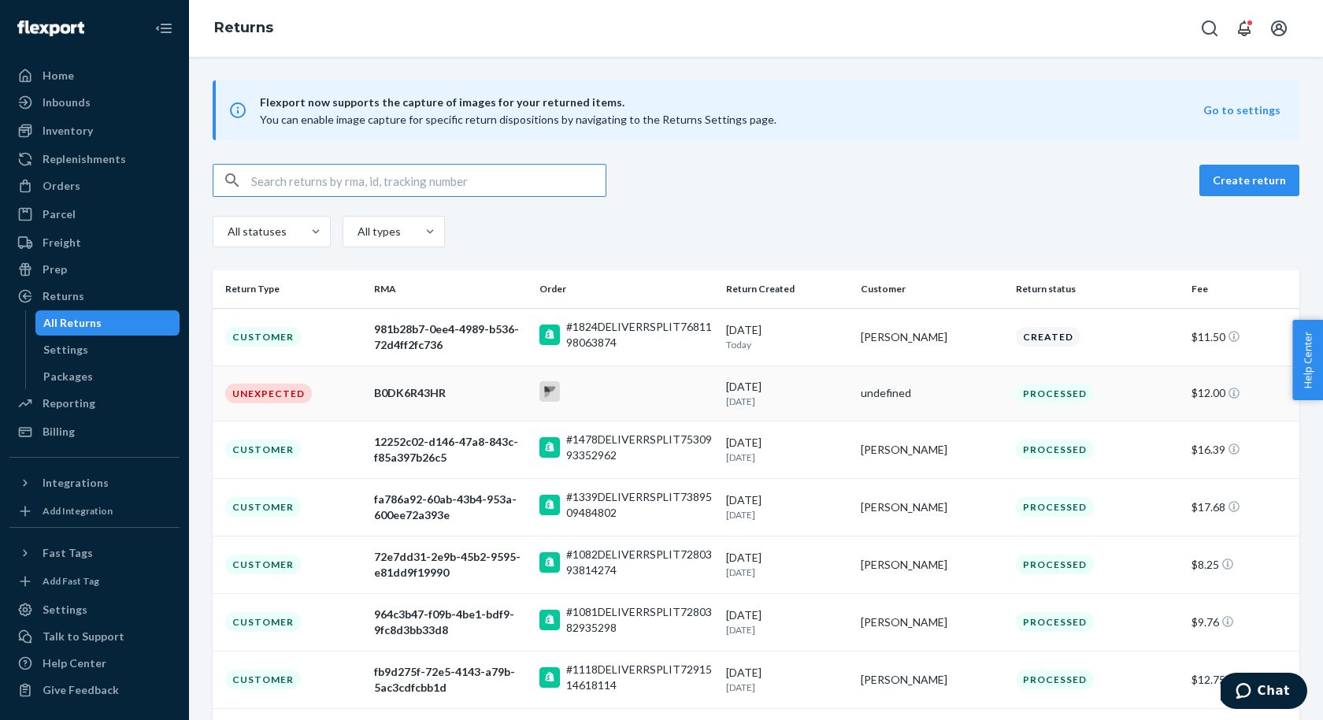
click at [403, 391] on div "B0DK6R43HR" at bounding box center [450, 393] width 153 height 16
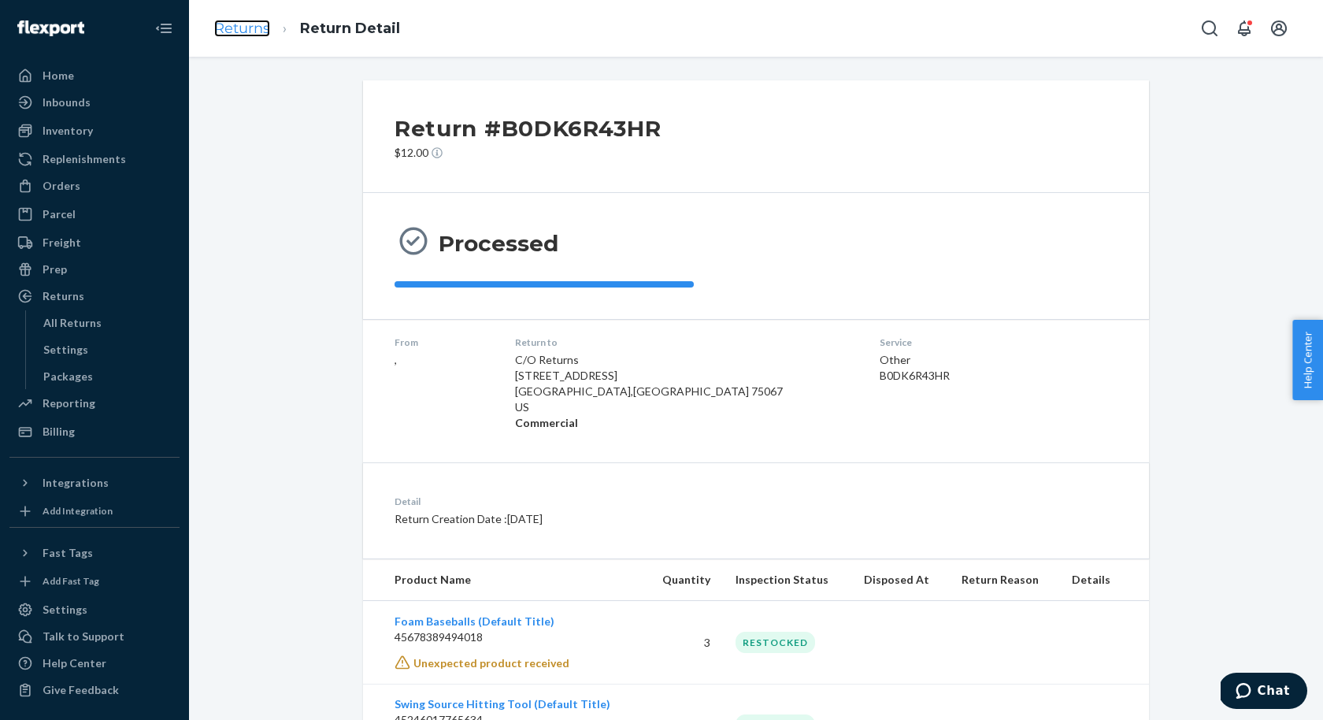
click at [249, 35] on link "Returns" at bounding box center [242, 28] width 56 height 17
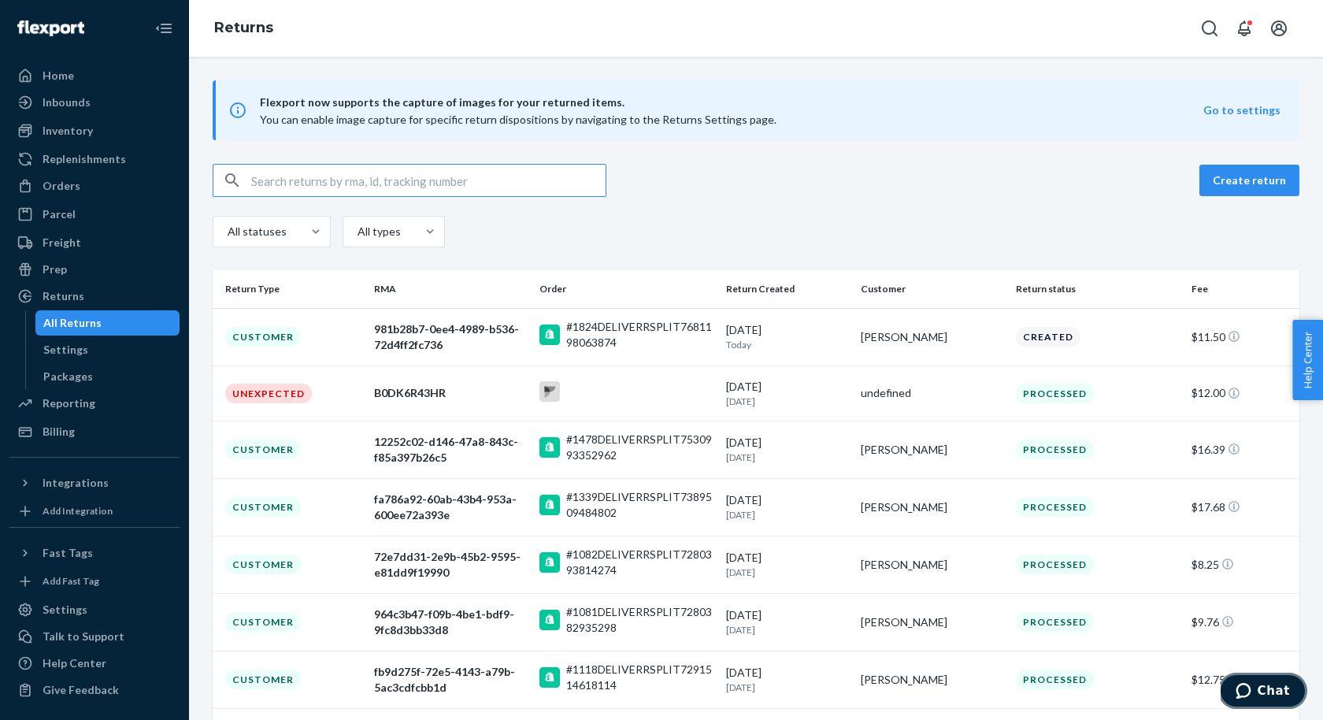
click at [1260, 688] on span "Chat" at bounding box center [1274, 691] width 32 height 14
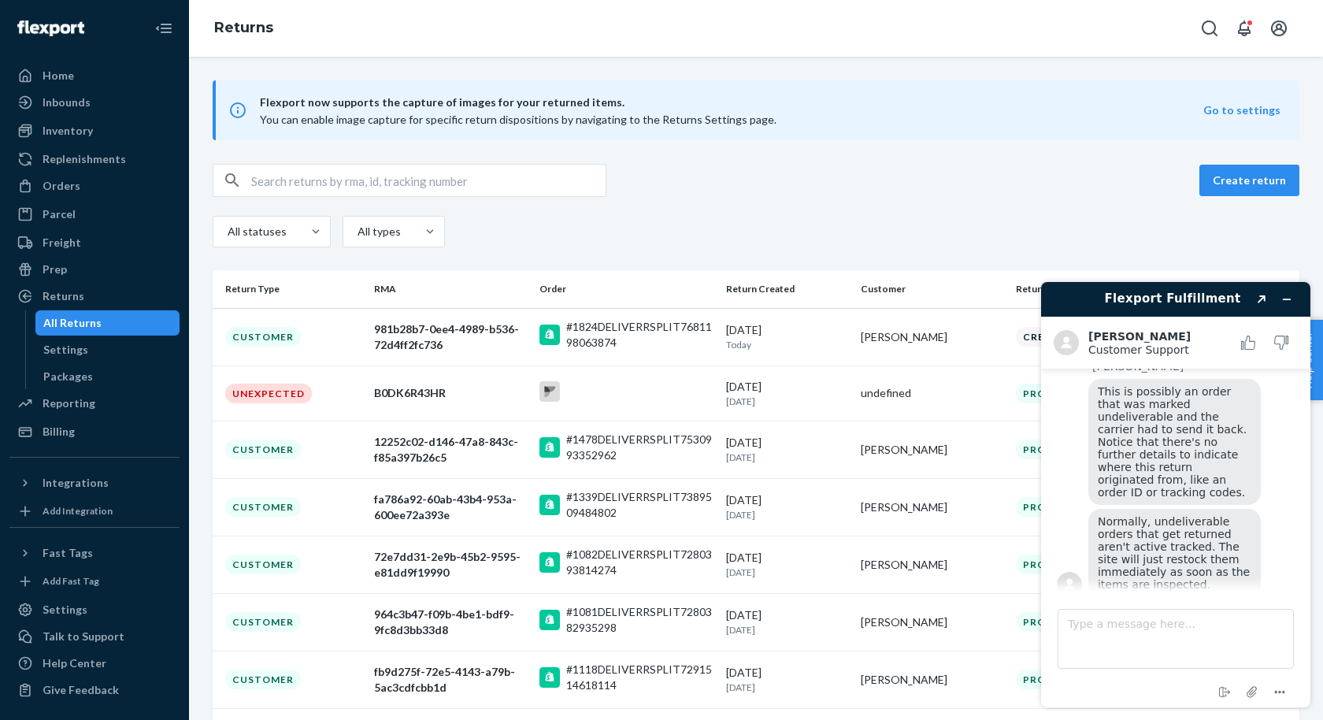
scroll to position [643, 0]
click at [424, 396] on div "B0DK6R43HR" at bounding box center [450, 393] width 153 height 16
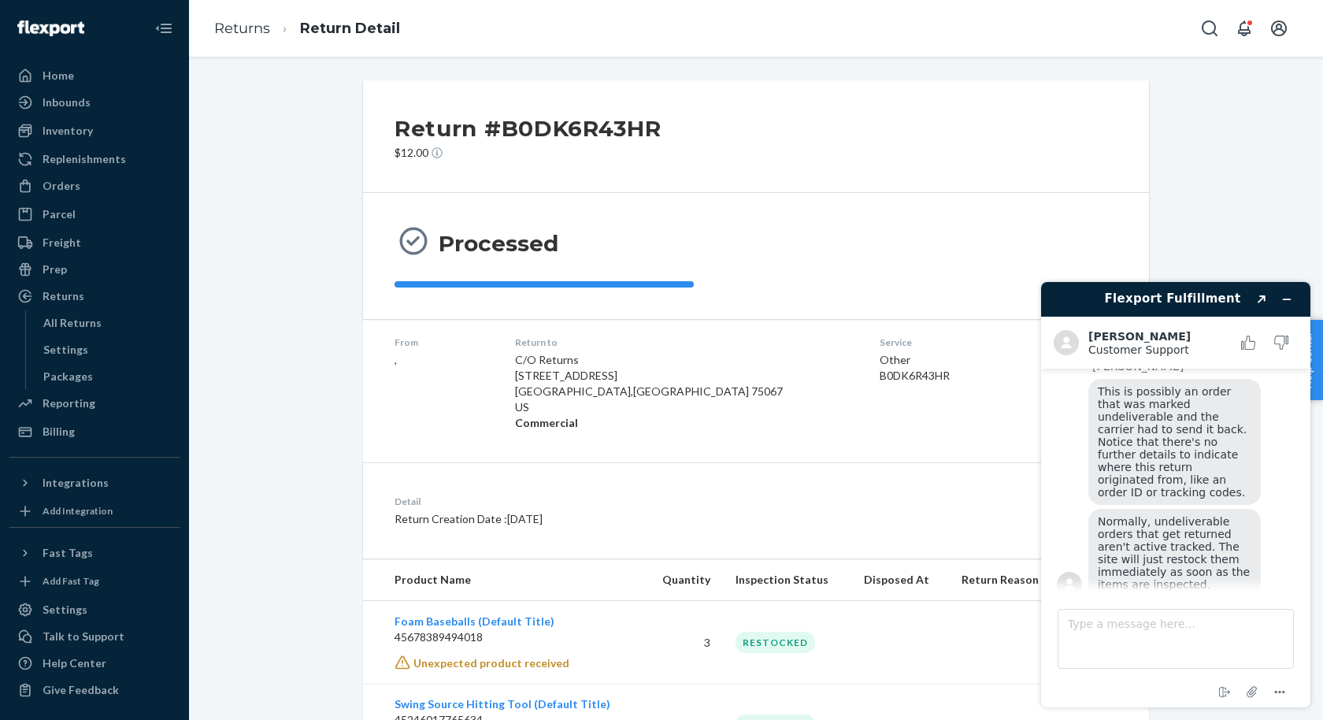
scroll to position [83, 0]
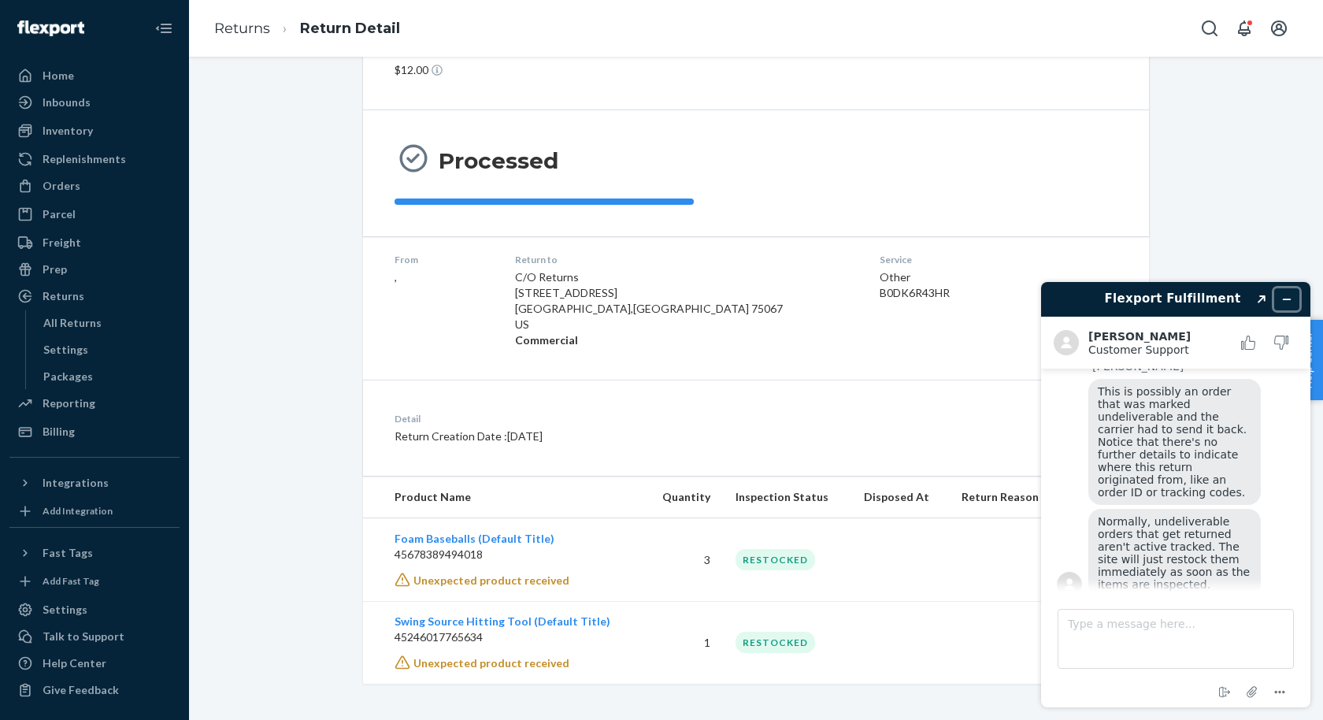
click at [1286, 301] on icon "Minimize widget" at bounding box center [1287, 299] width 11 height 11
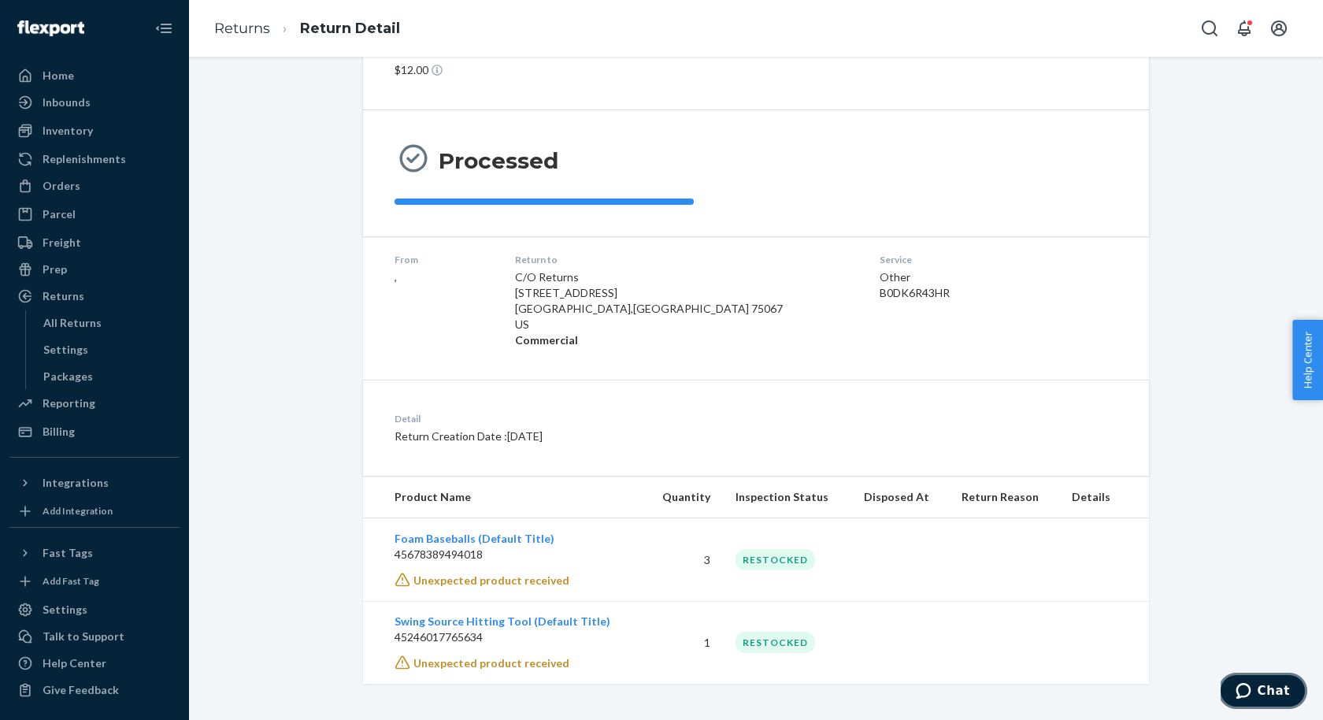
scroll to position [0, 0]
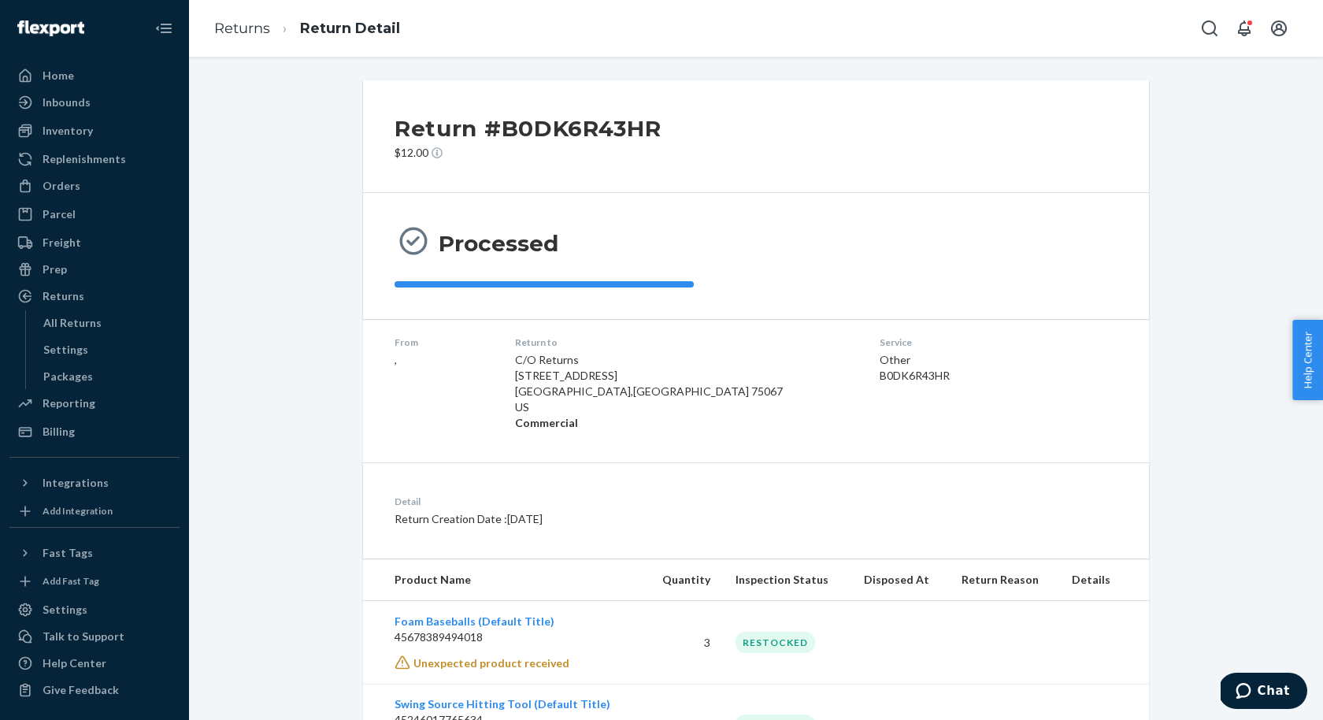
click at [435, 145] on p "$12.00" at bounding box center [528, 153] width 267 height 16
click at [1255, 690] on span "Chat" at bounding box center [1247, 691] width 22 height 16
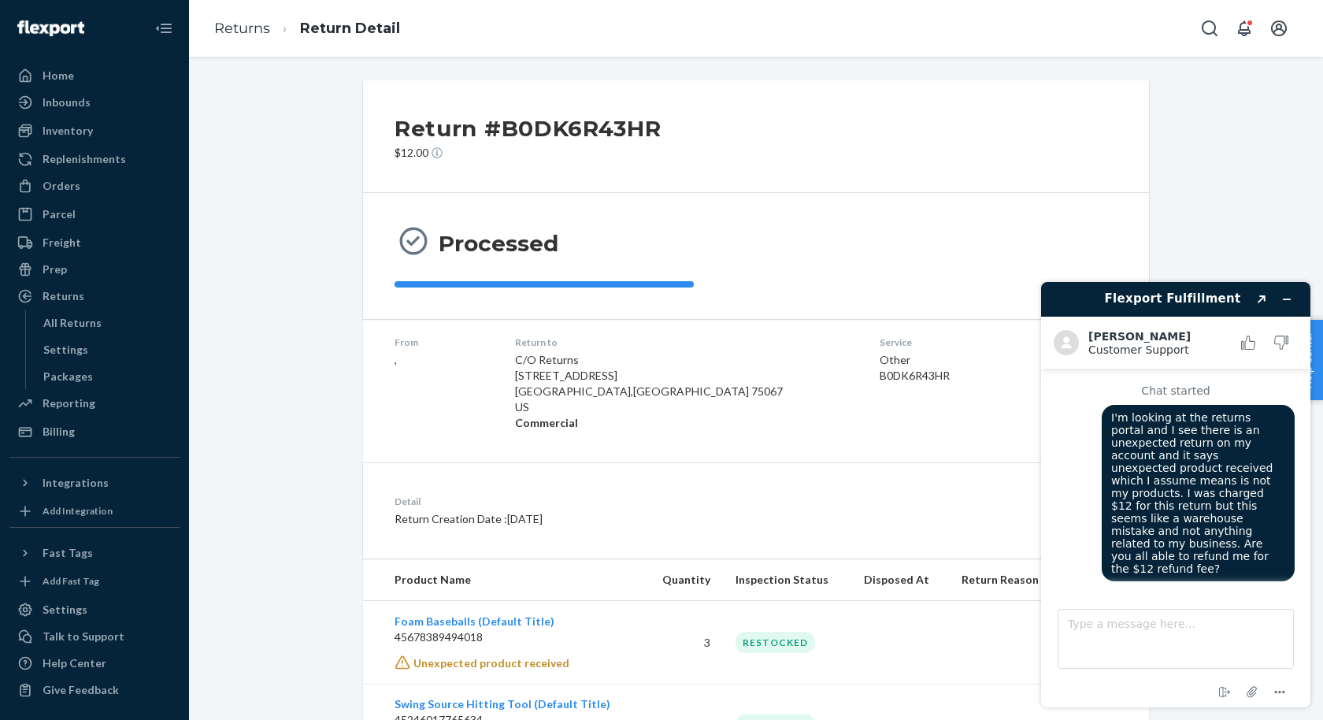
scroll to position [643, 0]
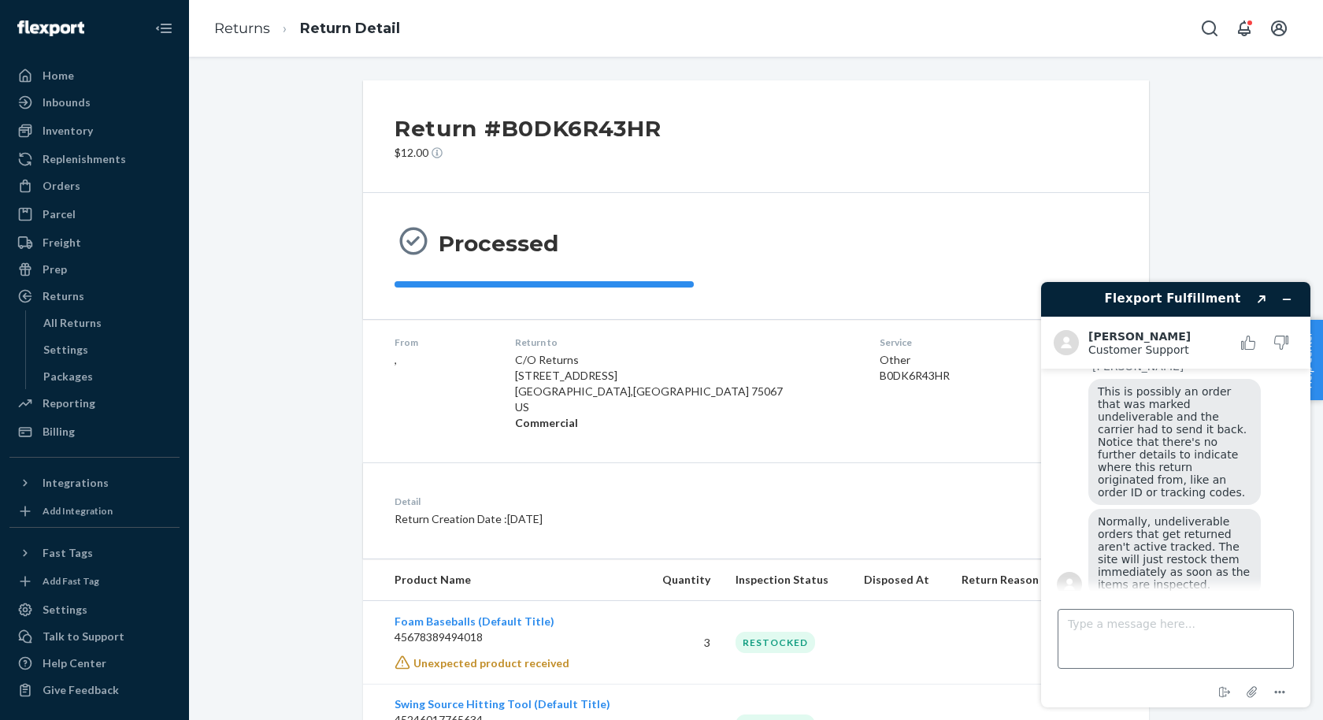
click at [1115, 631] on textarea "Type a message here..." at bounding box center [1176, 639] width 236 height 60
type textarea "Got it, okay thank you for your help"
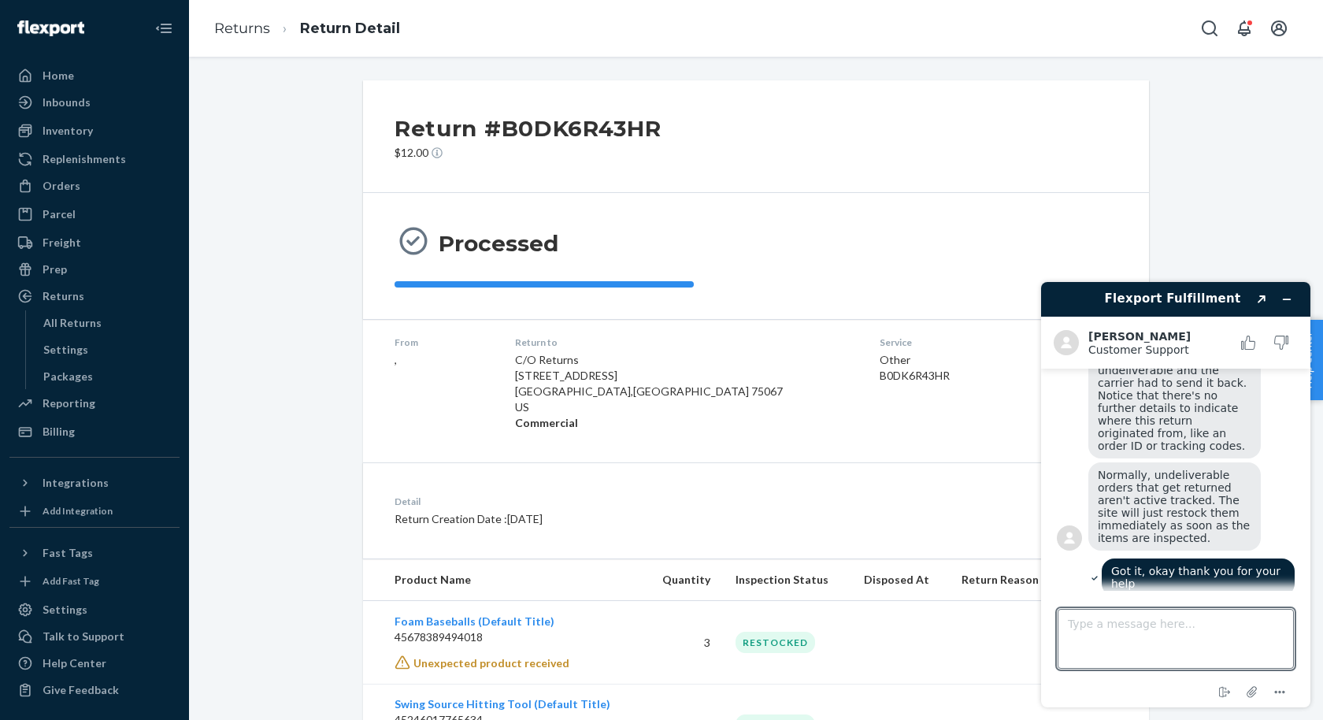
scroll to position [689, 0]
click at [1287, 294] on icon "Minimize widget" at bounding box center [1287, 299] width 11 height 11
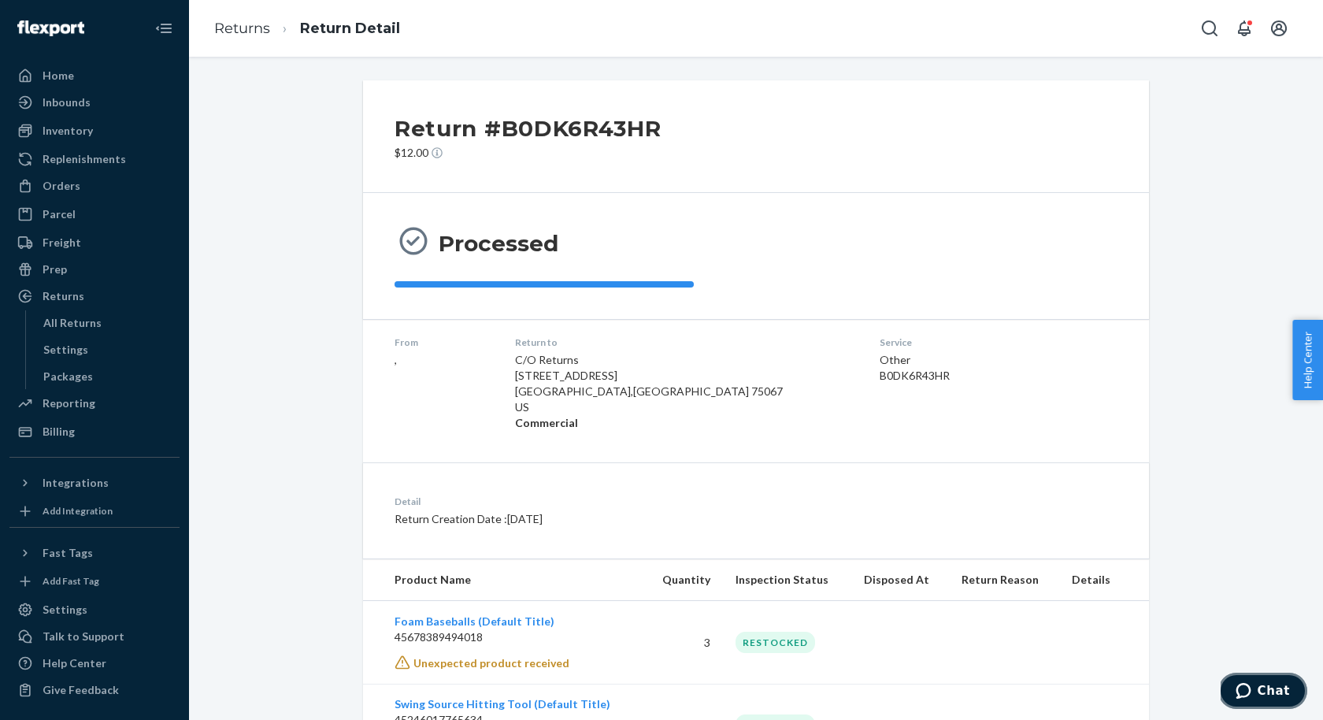
click at [1241, 681] on button "Chat" at bounding box center [1263, 691] width 89 height 36
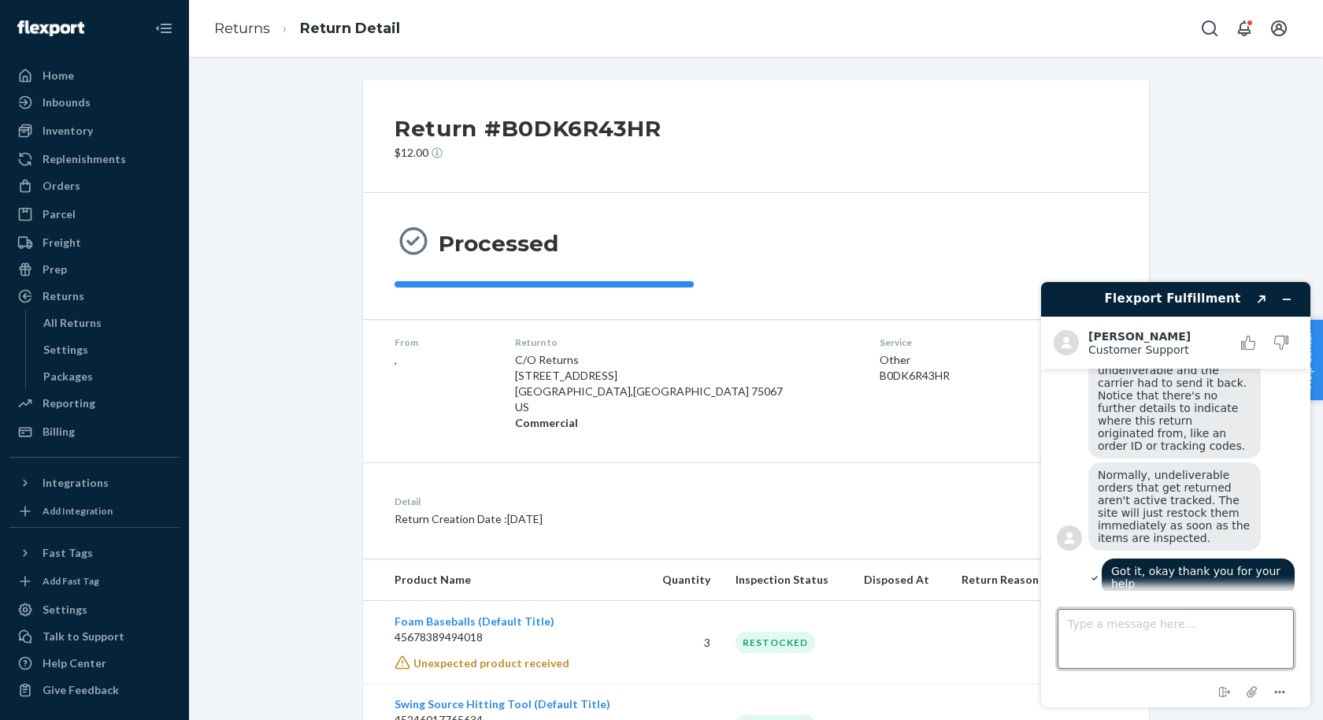
click at [1141, 632] on textarea "Type a message here..." at bounding box center [1176, 639] width 236 height 60
type textarea "I have all I need for now, have a great day"
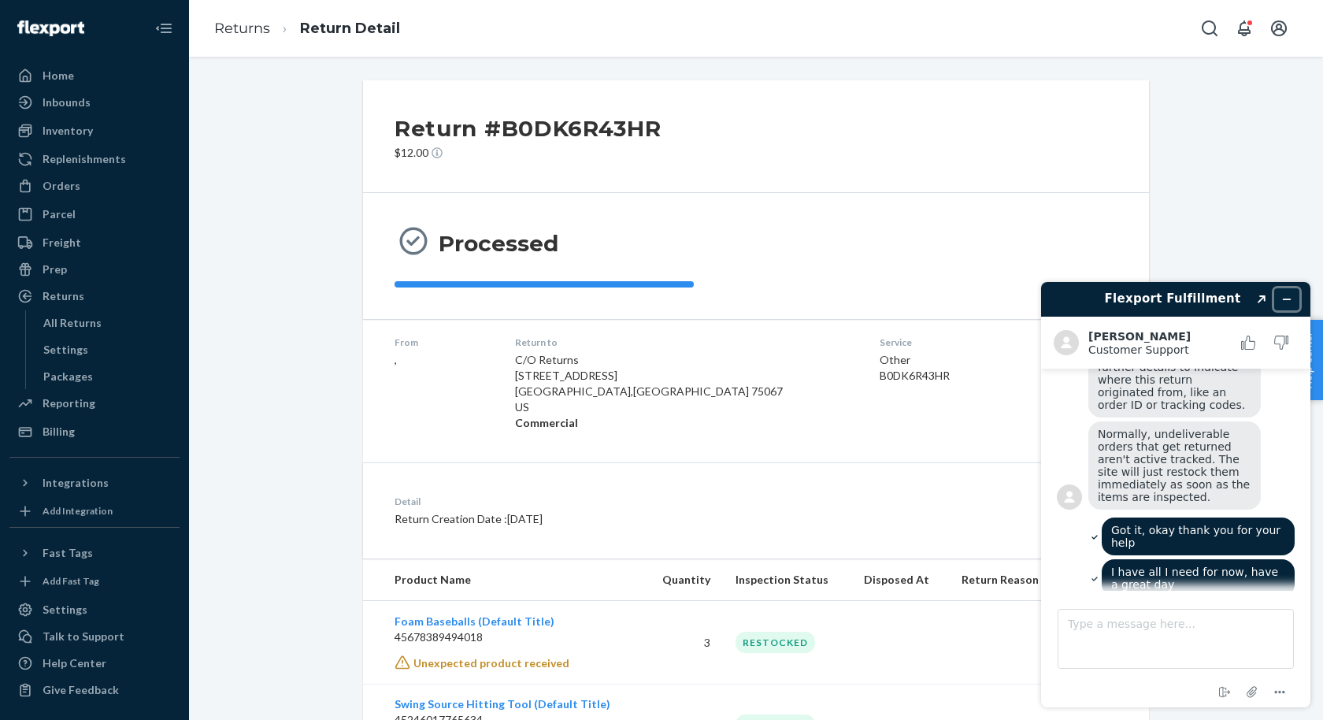
click at [1295, 302] on button "Minimize widget" at bounding box center [1287, 299] width 25 height 22
